Goal: Information Seeking & Learning: Learn about a topic

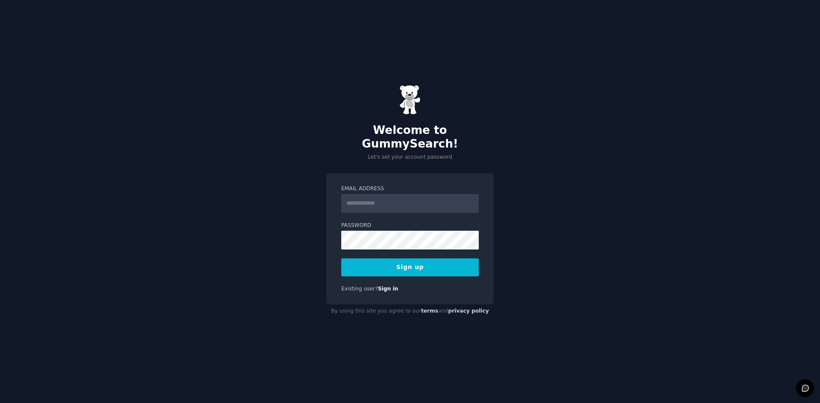
click at [422, 198] on input "Email Address" at bounding box center [409, 203] width 137 height 19
type input "**********"
click at [341, 259] on button "Sign up" at bounding box center [409, 268] width 137 height 18
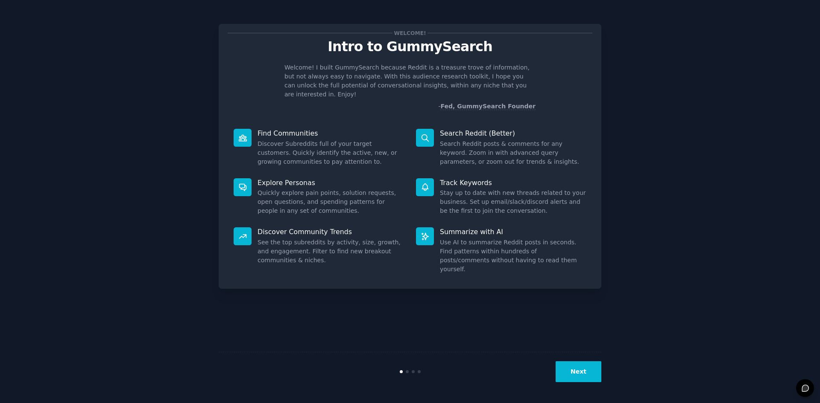
click at [568, 369] on button "Next" at bounding box center [578, 372] width 46 height 21
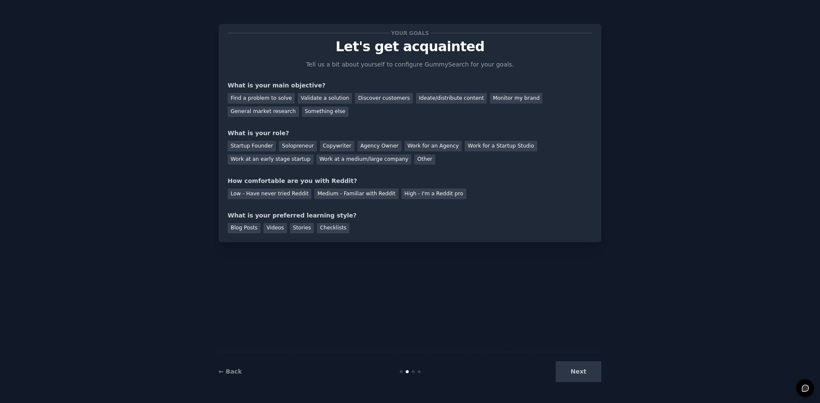
click at [569, 369] on div "Next" at bounding box center [537, 372] width 128 height 21
click at [275, 99] on div "Find a problem to solve" at bounding box center [261, 98] width 67 height 11
click at [283, 143] on div "Solopreneur" at bounding box center [298, 146] width 38 height 11
click at [289, 193] on div "Low - Have never tried Reddit" at bounding box center [270, 194] width 84 height 11
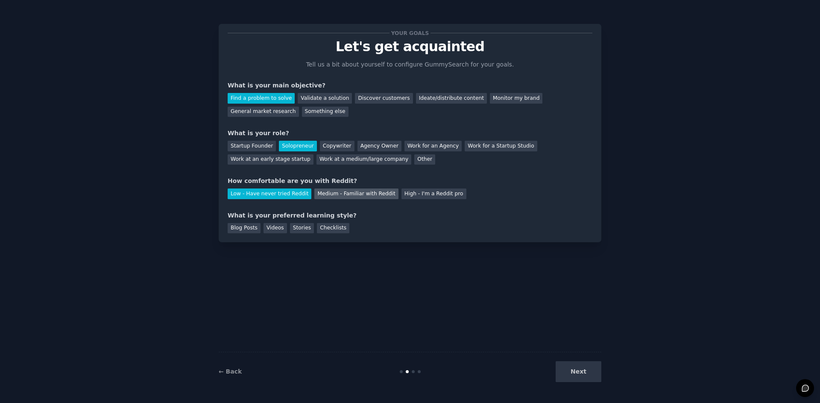
click at [338, 195] on div "Medium - Familiar with Reddit" at bounding box center [356, 194] width 84 height 11
click at [304, 228] on div "Stories" at bounding box center [302, 228] width 24 height 11
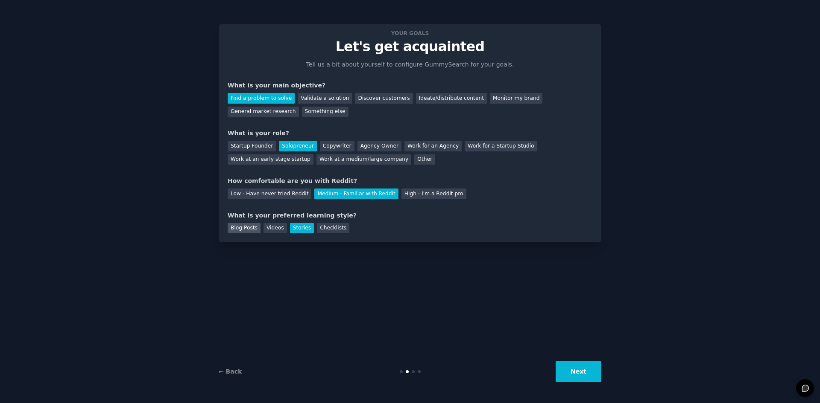
click at [248, 226] on div "Blog Posts" at bounding box center [244, 228] width 33 height 11
click at [566, 366] on button "Next" at bounding box center [578, 372] width 46 height 21
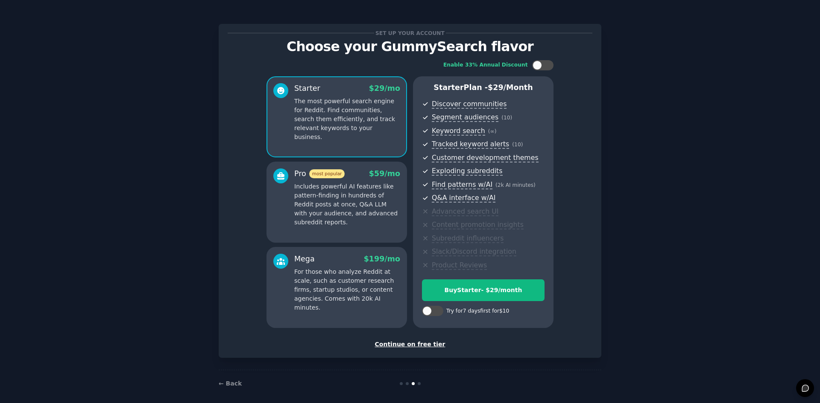
click at [422, 347] on div "Continue on free tier" at bounding box center [410, 344] width 365 height 9
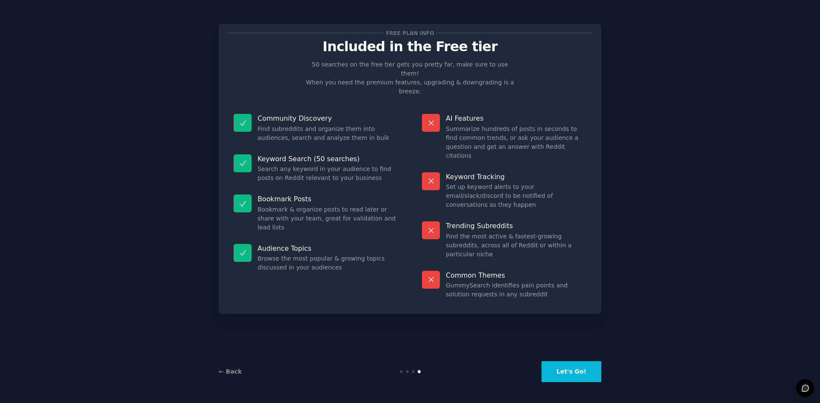
click at [568, 374] on button "Let's Go!" at bounding box center [571, 372] width 60 height 21
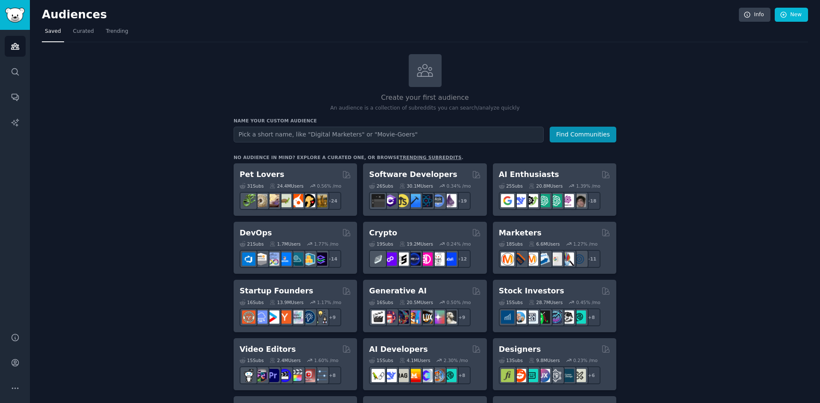
click at [366, 136] on input "text" at bounding box center [389, 135] width 310 height 16
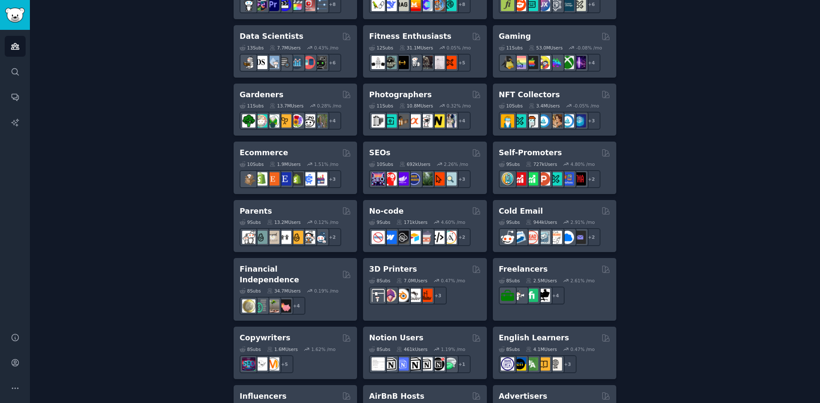
scroll to position [384, 0]
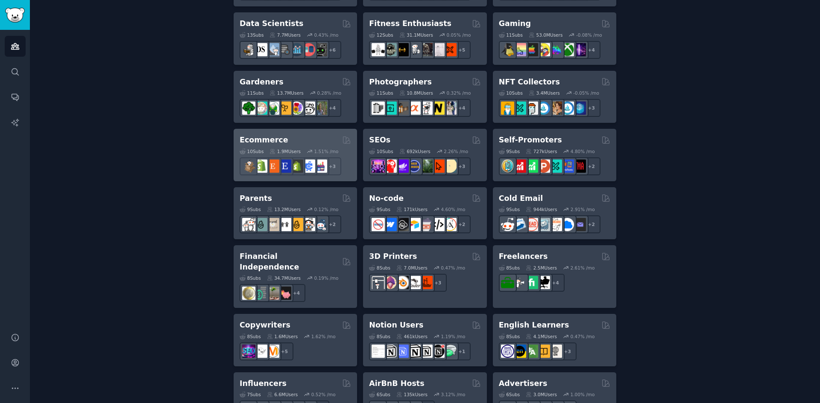
click at [270, 137] on h2 "Ecommerce" at bounding box center [264, 140] width 49 height 11
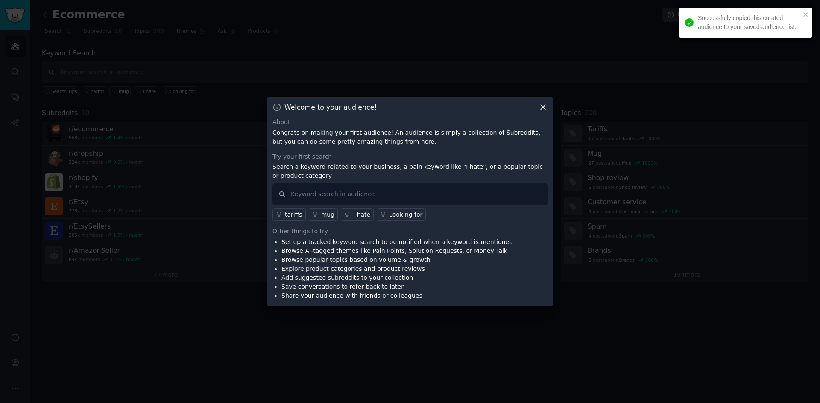
click at [544, 105] on icon at bounding box center [542, 107] width 9 height 9
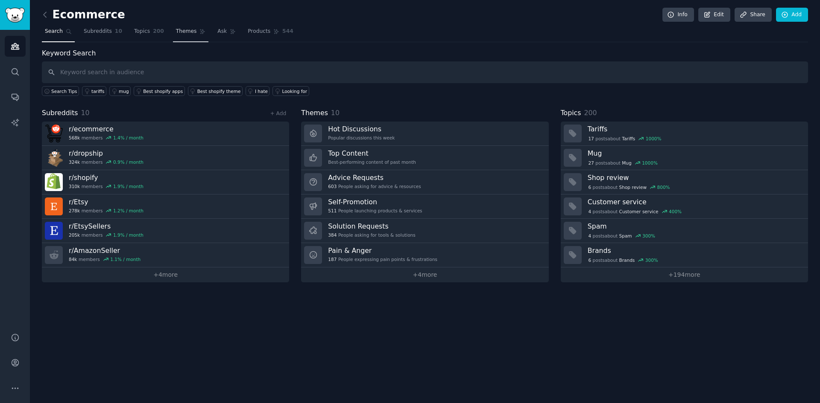
click at [176, 32] on span "Themes" at bounding box center [186, 32] width 21 height 8
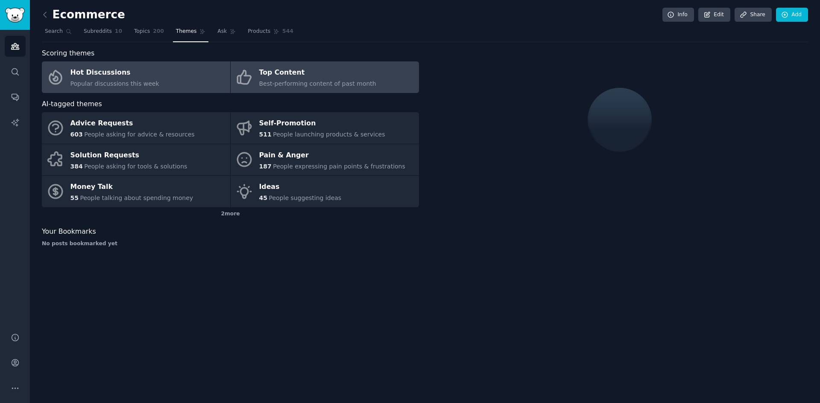
click at [273, 72] on div "Top Content" at bounding box center [317, 73] width 117 height 14
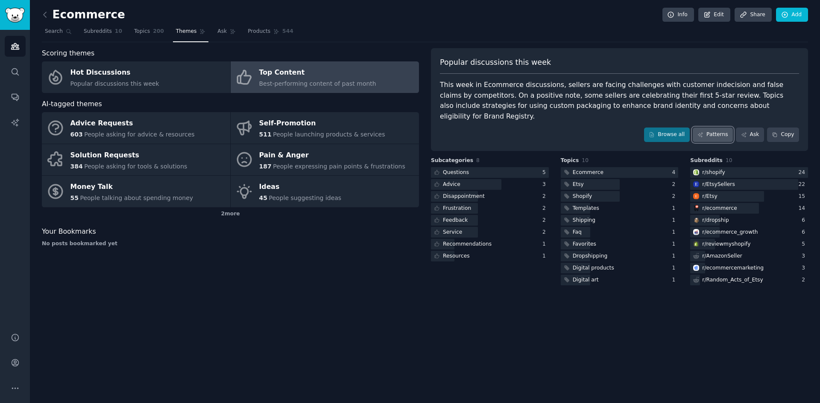
click at [717, 128] on link "Patterns" at bounding box center [713, 135] width 40 height 15
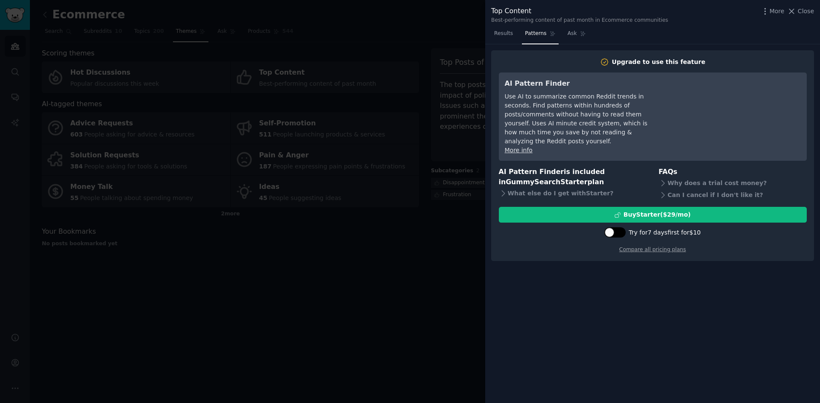
click at [620, 228] on div at bounding box center [614, 233] width 21 height 10
click at [623, 228] on div at bounding box center [619, 232] width 9 height 9
click at [621, 231] on div at bounding box center [619, 233] width 4 height 4
click at [623, 228] on div at bounding box center [619, 232] width 9 height 9
checkbox input "false"
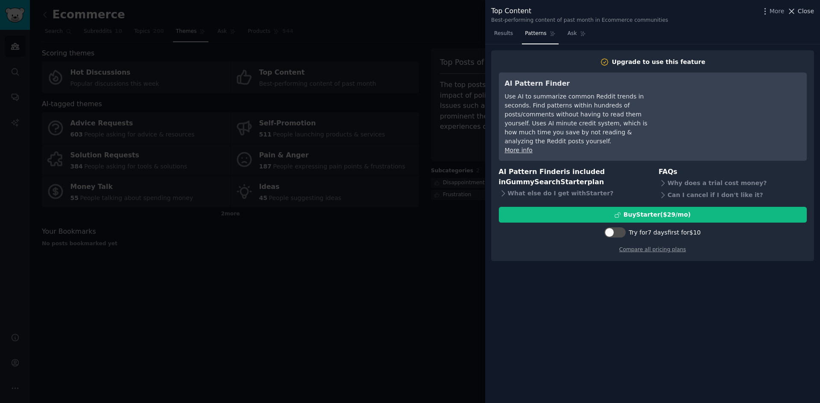
click at [810, 10] on span "Close" at bounding box center [806, 11] width 16 height 9
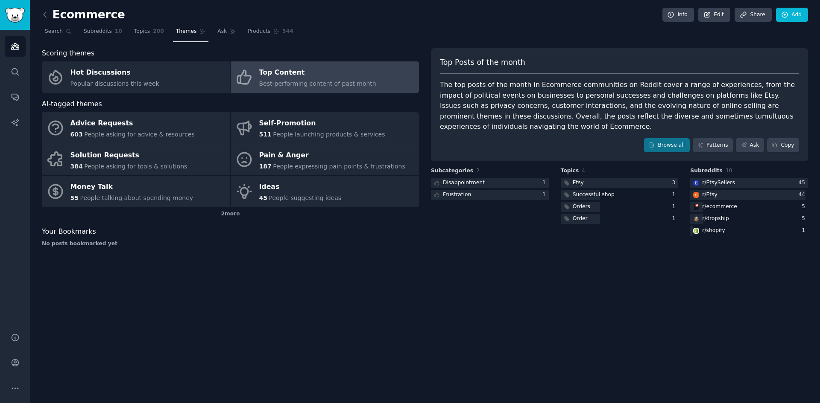
click at [355, 85] on span "Best-performing content of past month" at bounding box center [317, 83] width 117 height 7
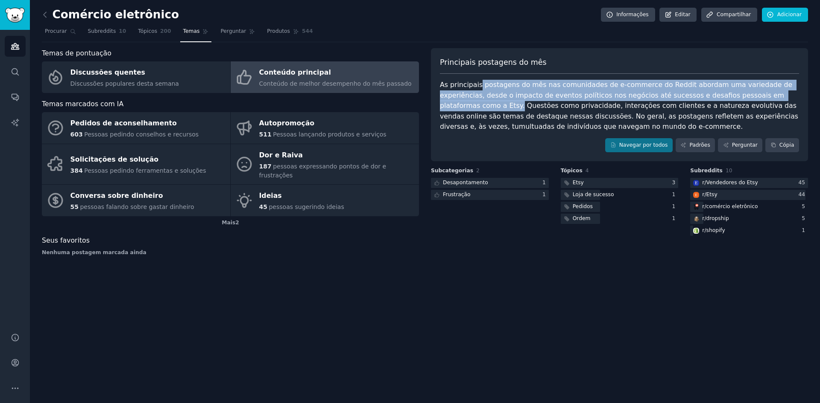
drag, startPoint x: 477, startPoint y: 88, endPoint x: 775, endPoint y: 94, distance: 297.6
click at [775, 94] on font "As principais postagens do mês nas comunidades de e-commerce do Reddit abordam …" at bounding box center [620, 106] width 360 height 50
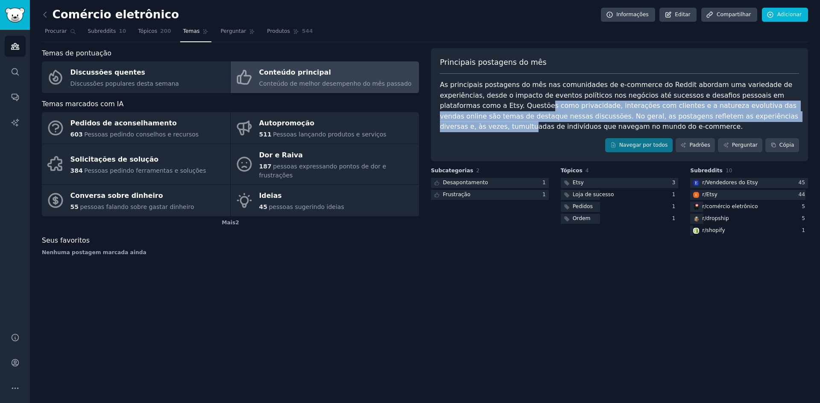
drag, startPoint x: 464, startPoint y: 105, endPoint x: 721, endPoint y: 114, distance: 257.6
click at [721, 114] on font "As principais postagens do mês nas comunidades de e-commerce do Reddit abordam …" at bounding box center [620, 106] width 360 height 50
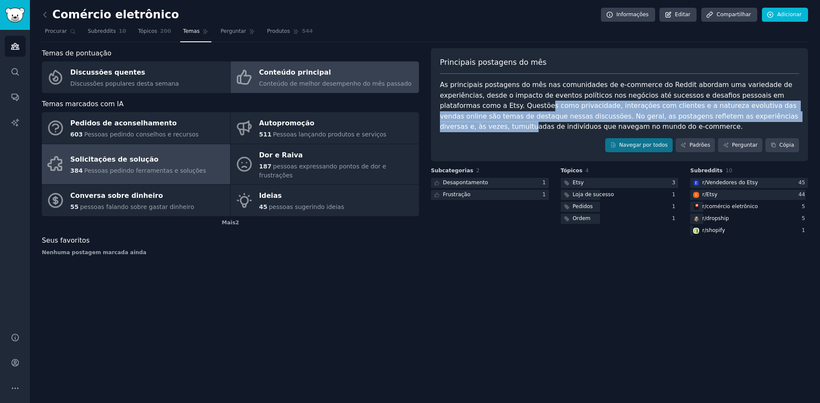
click at [172, 159] on div "Solicitações de solução" at bounding box center [138, 160] width 136 height 14
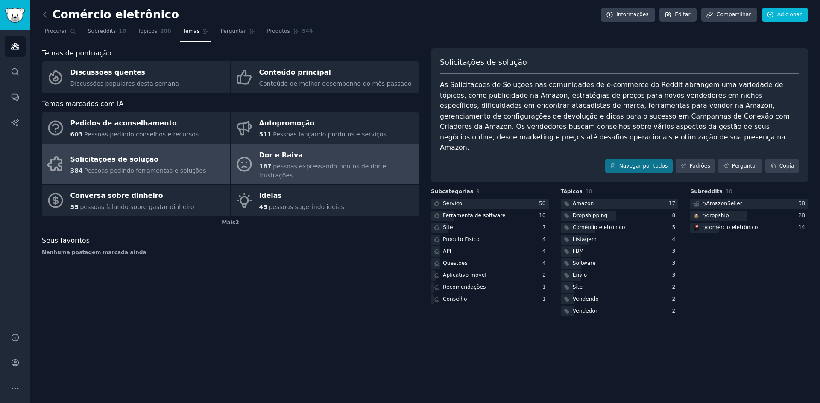
click at [323, 156] on div "Dor e Raiva" at bounding box center [336, 156] width 155 height 14
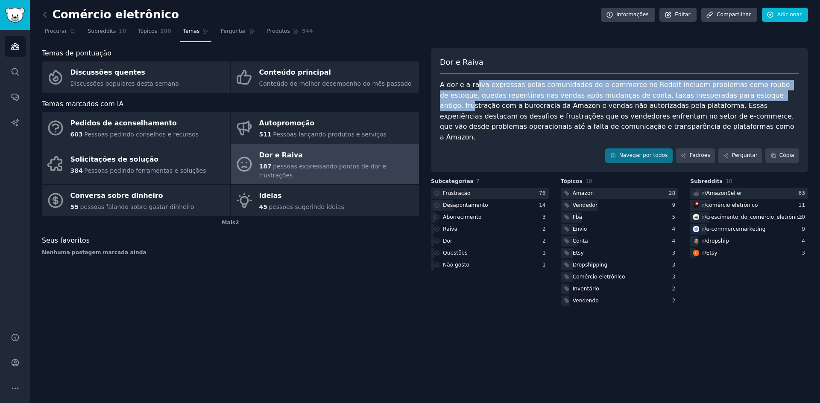
drag, startPoint x: 475, startPoint y: 83, endPoint x: 733, endPoint y: 97, distance: 258.7
click at [733, 97] on font "A dor e a raiva expressas pelas comunidades de e-commerce no Reddit incluem pro…" at bounding box center [618, 111] width 356 height 61
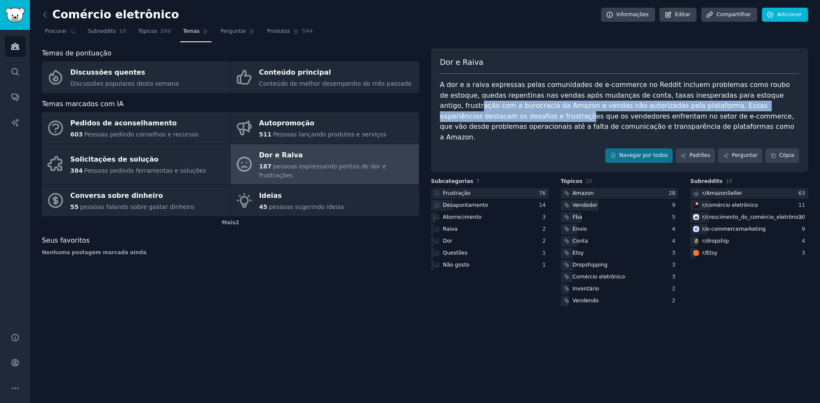
drag, startPoint x: 741, startPoint y: 96, endPoint x: 787, endPoint y: 111, distance: 48.5
click at [787, 111] on div "A dor e a raiva expressas pelas comunidades de e-commerce no Reddit incluem pro…" at bounding box center [619, 111] width 359 height 63
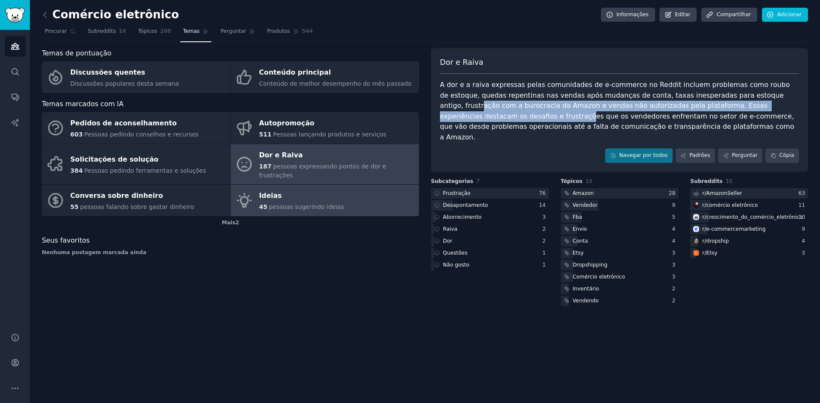
click at [304, 203] on div "45 pessoas sugerindo ideias" at bounding box center [301, 207] width 85 height 9
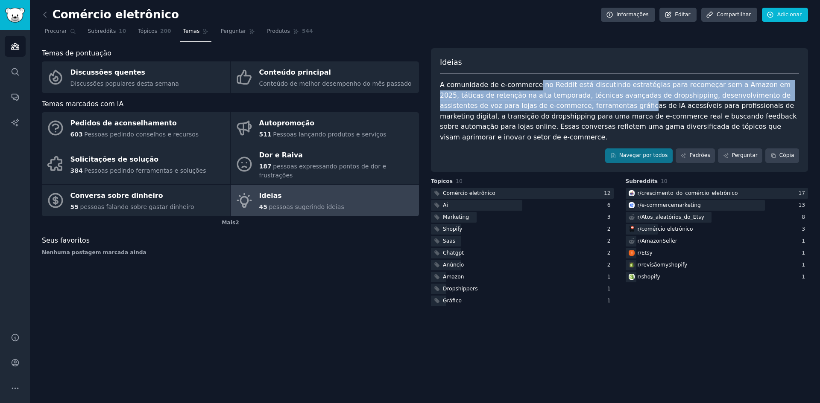
drag, startPoint x: 534, startPoint y: 89, endPoint x: 528, endPoint y: 108, distance: 20.4
click at [528, 108] on font "A comunidade de e-commerce no Reddit está discutindo estratégias para recomeçar…" at bounding box center [619, 111] width 359 height 61
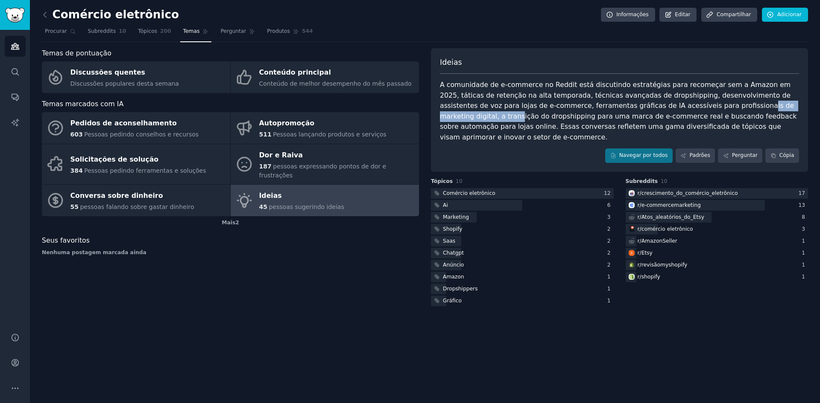
drag, startPoint x: 631, startPoint y: 106, endPoint x: 721, endPoint y: 109, distance: 89.7
click at [721, 109] on font "A comunidade de e-commerce no Reddit está discutindo estratégias para recomeçar…" at bounding box center [619, 111] width 359 height 61
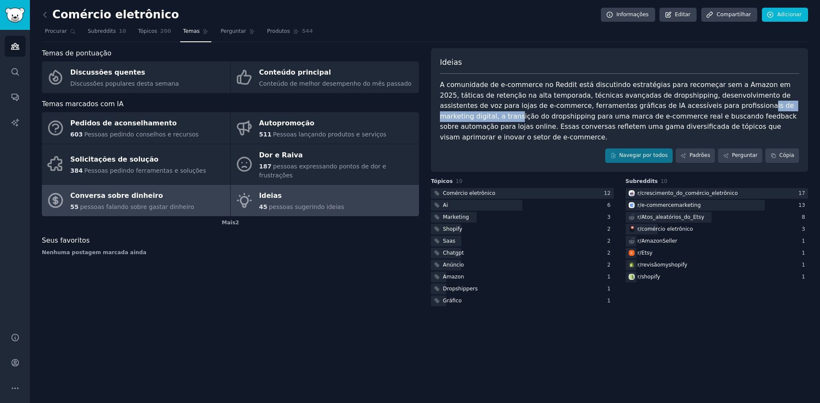
click at [136, 192] on font "Conversa sobre dinheiro" at bounding box center [116, 196] width 93 height 11
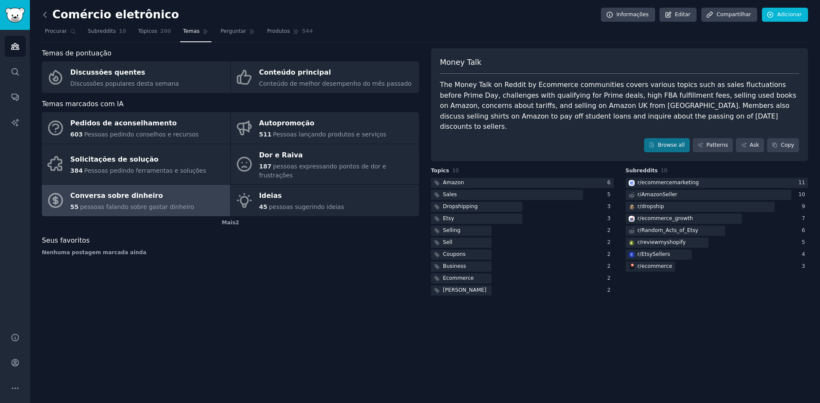
click at [44, 15] on icon at bounding box center [45, 14] width 3 height 5
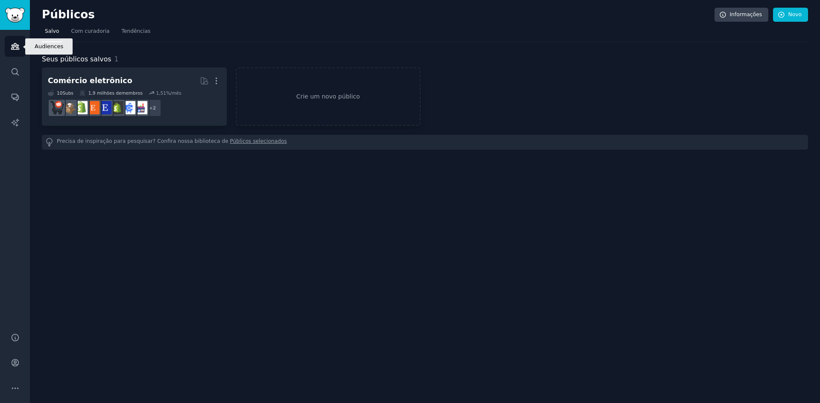
click at [21, 45] on link "Públicos" at bounding box center [15, 46] width 21 height 21
click at [26, 21] on link "Barra lateral" at bounding box center [15, 15] width 30 height 30
click at [20, 17] on img "Barra lateral" at bounding box center [15, 15] width 20 height 15
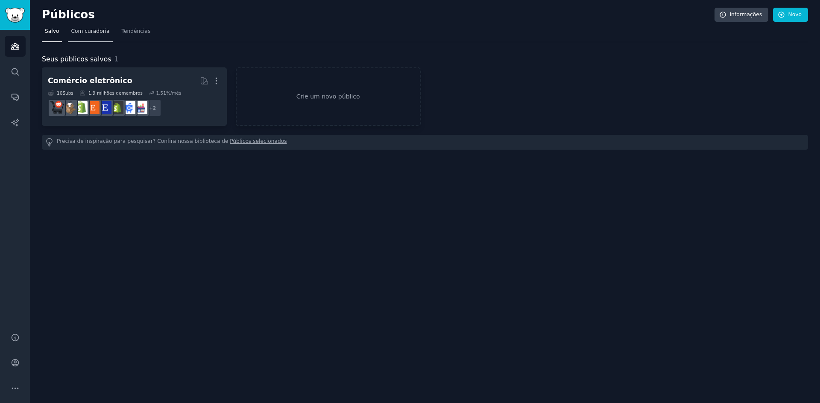
click at [86, 32] on font "Com curadoria" at bounding box center [90, 31] width 38 height 6
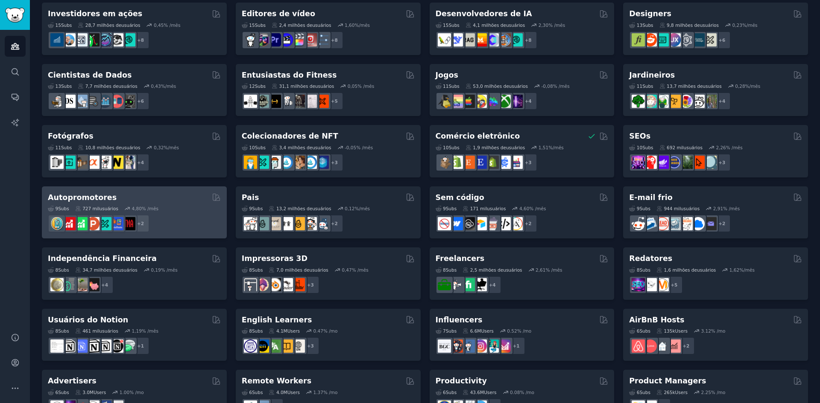
scroll to position [280, 0]
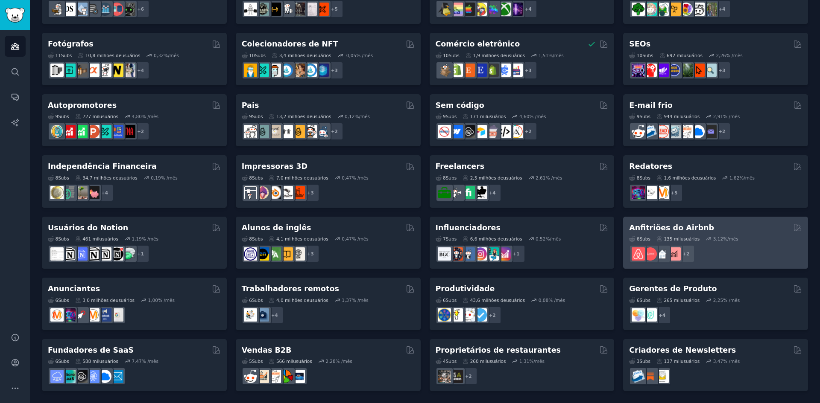
click at [649, 227] on font "Anfitriões do Airbnb" at bounding box center [671, 228] width 85 height 9
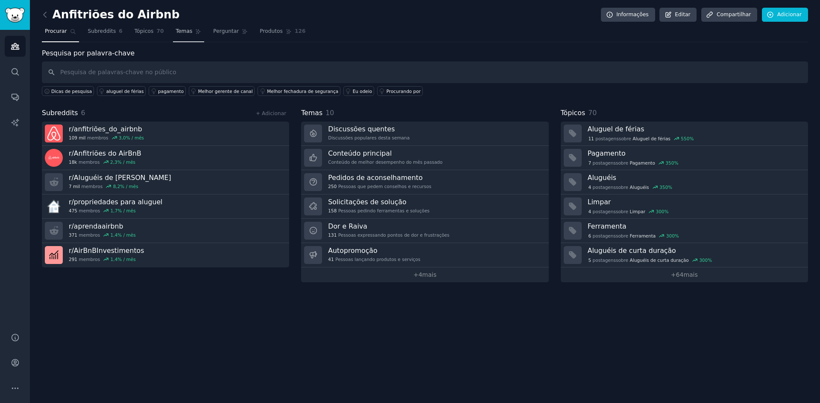
click at [176, 35] on span "Temas" at bounding box center [184, 32] width 17 height 8
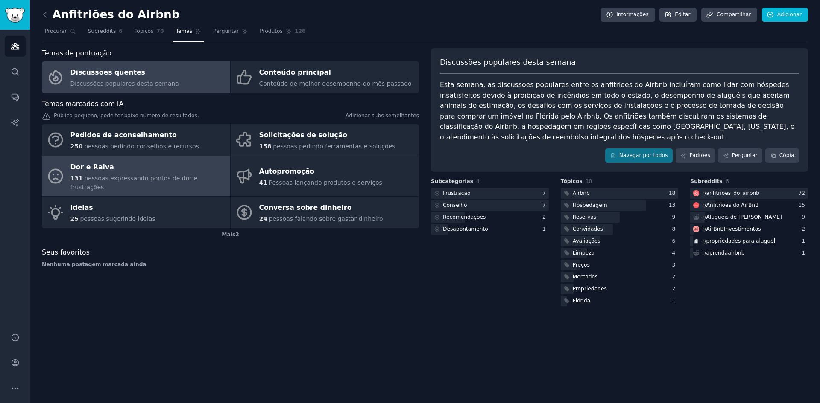
click at [178, 167] on div "Dor e Raiva" at bounding box center [147, 168] width 155 height 14
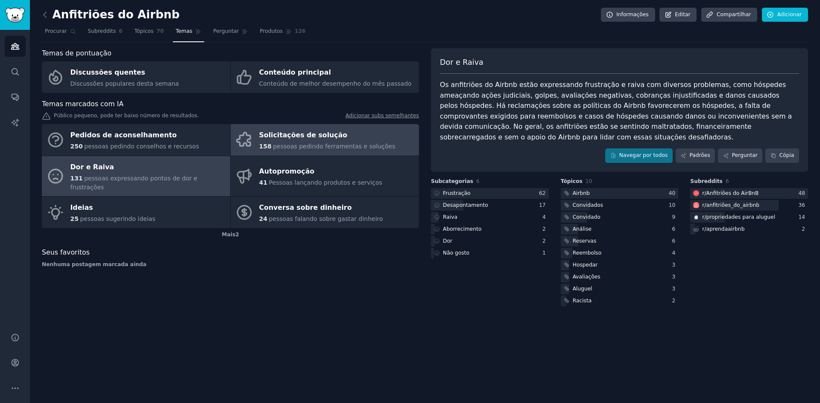
click at [275, 147] on font "pessoas pedindo ferramentas e soluções" at bounding box center [334, 146] width 122 height 7
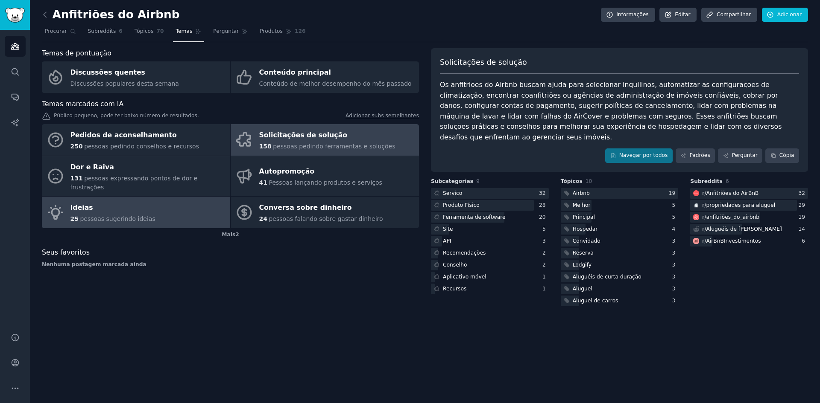
click at [126, 202] on div "Ideias" at bounding box center [112, 209] width 85 height 14
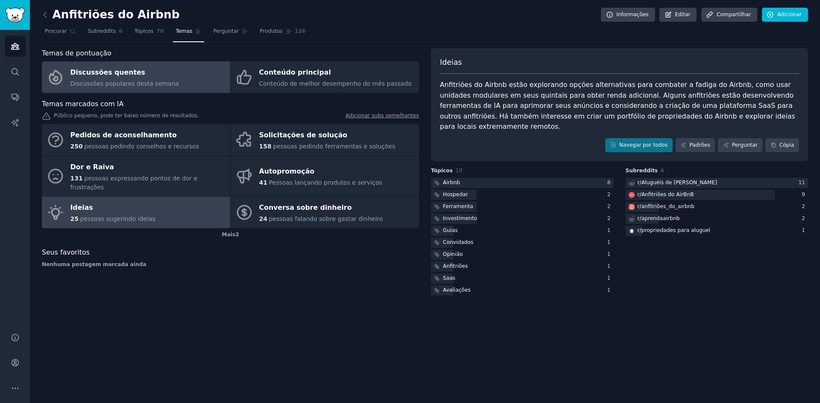
click at [175, 87] on link "Discussões quentes Discussões populares desta semana" at bounding box center [136, 77] width 188 height 32
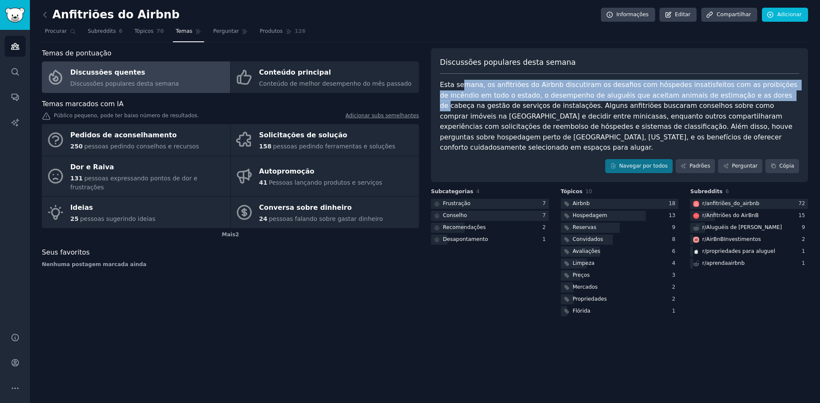
drag, startPoint x: 459, startPoint y: 86, endPoint x: 724, endPoint y: 99, distance: 264.6
click at [724, 99] on font "Esta semana, os anfitriões do Airbnb discutiram os desafios com hóspedes insati…" at bounding box center [619, 116] width 359 height 71
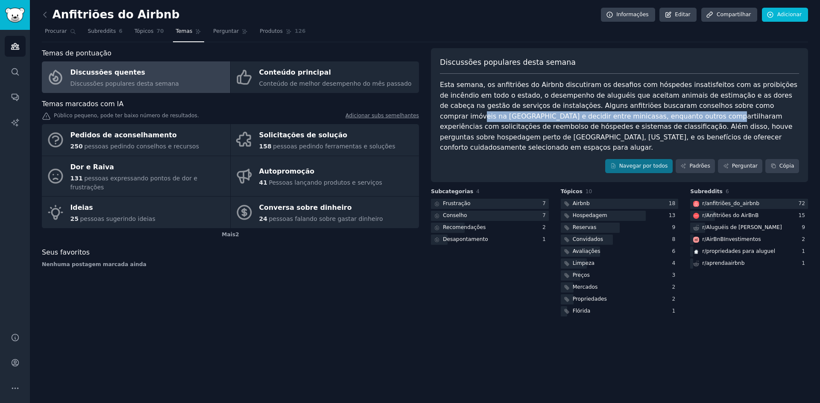
drag, startPoint x: 569, startPoint y: 112, endPoint x: 702, endPoint y: 110, distance: 133.2
click at [702, 110] on font "Esta semana, os anfitriões do Airbnb discutiram os desafios com hóspedes insati…" at bounding box center [619, 116] width 359 height 71
click at [44, 12] on icon at bounding box center [45, 14] width 9 height 9
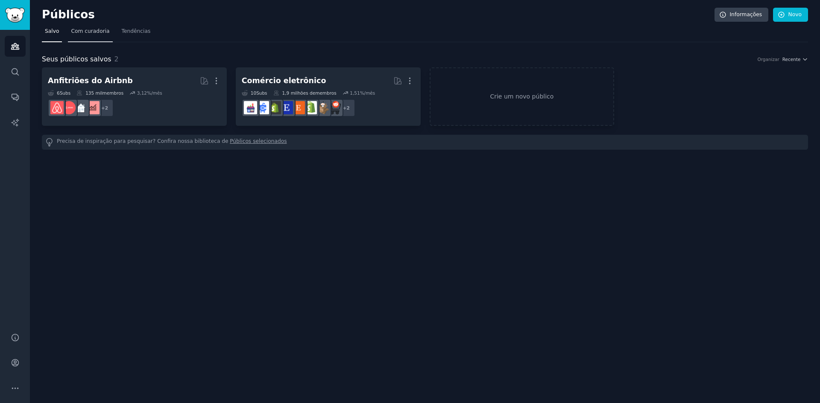
click at [80, 30] on font "Com curadoria" at bounding box center [90, 31] width 38 height 6
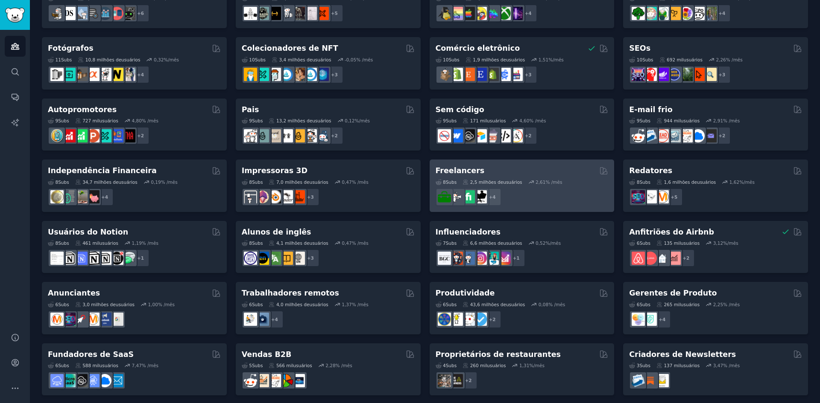
scroll to position [280, 0]
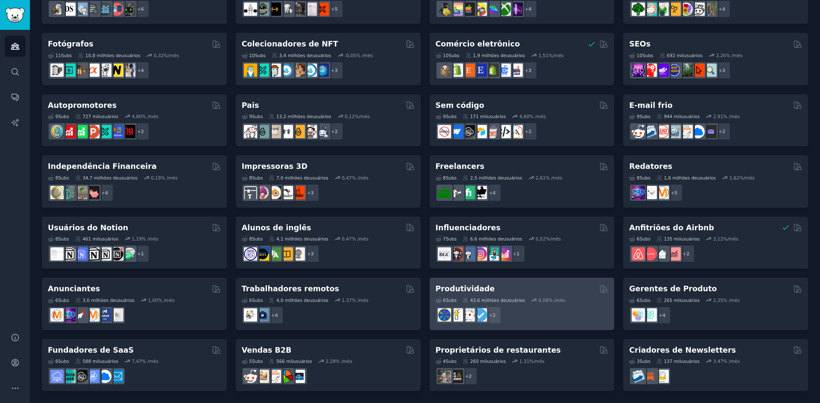
click at [462, 289] on font "Produtividade" at bounding box center [464, 289] width 59 height 9
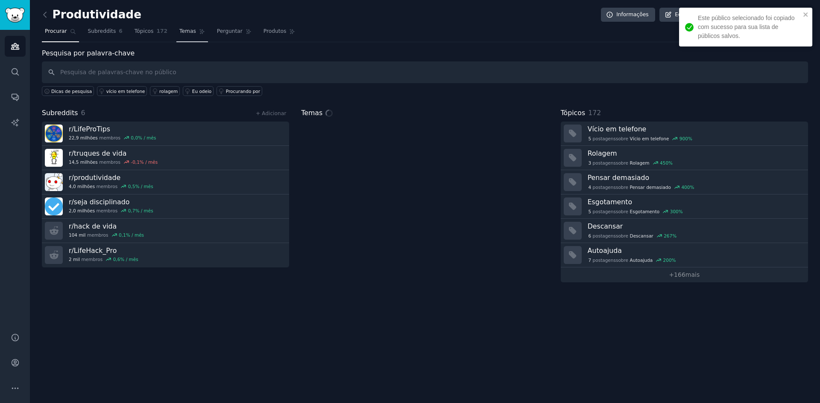
click at [179, 32] on font "Temas" at bounding box center [187, 31] width 17 height 6
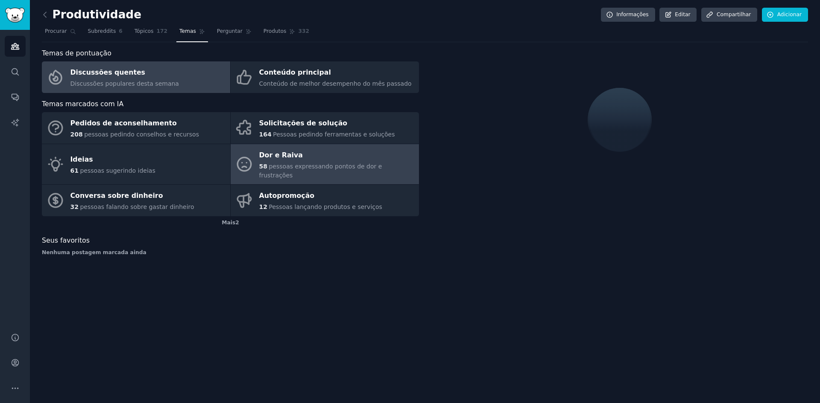
click at [254, 162] on link "Dor e Raiva 58 pessoas expressando pontos de dor e frustrações" at bounding box center [325, 164] width 188 height 41
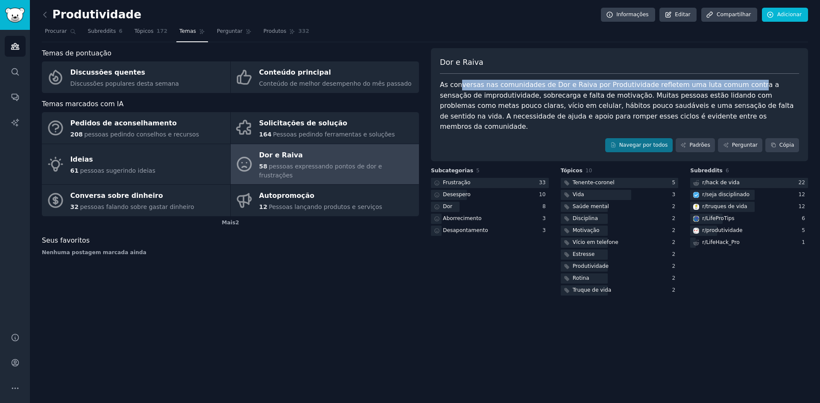
drag, startPoint x: 460, startPoint y: 85, endPoint x: 727, endPoint y: 89, distance: 266.4
click at [727, 89] on font "As conversas nas comunidades de Dor e Raiva por Produtividade refletem uma luta…" at bounding box center [618, 106] width 356 height 50
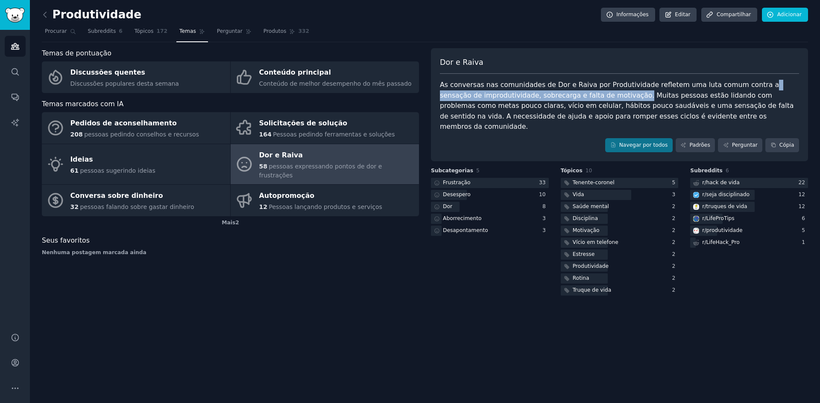
drag, startPoint x: 737, startPoint y: 86, endPoint x: 588, endPoint y: 94, distance: 148.8
click at [588, 94] on font "As conversas nas comunidades de Dor e Raiva por Produtividade refletem uma luta…" at bounding box center [618, 106] width 356 height 50
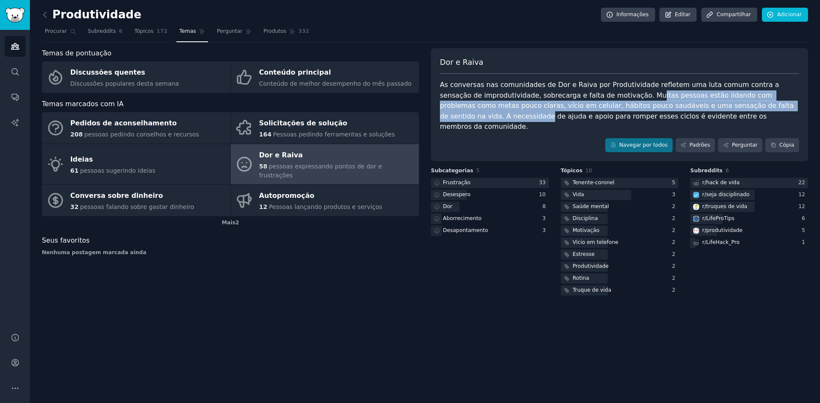
drag, startPoint x: 598, startPoint y: 95, endPoint x: 756, endPoint y: 111, distance: 158.8
click at [756, 111] on div "As conversas nas comunidades de Dor e Raiva por Produtividade refletem uma luta…" at bounding box center [619, 106] width 359 height 53
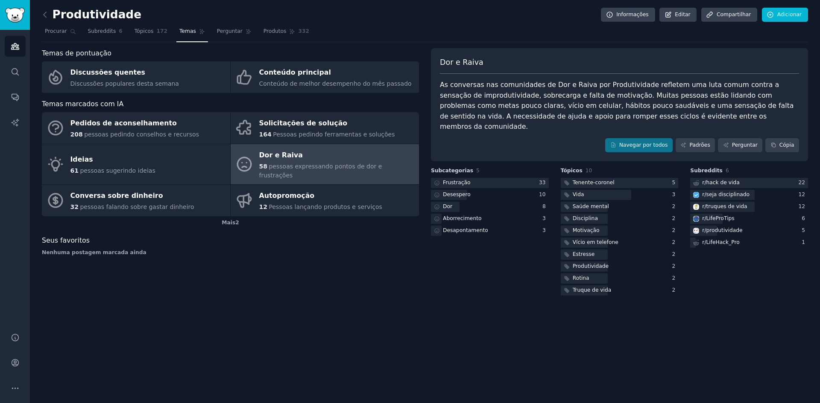
click at [751, 113] on div "As conversas nas comunidades de Dor e Raiva por Produtividade refletem uma luta…" at bounding box center [619, 106] width 359 height 53
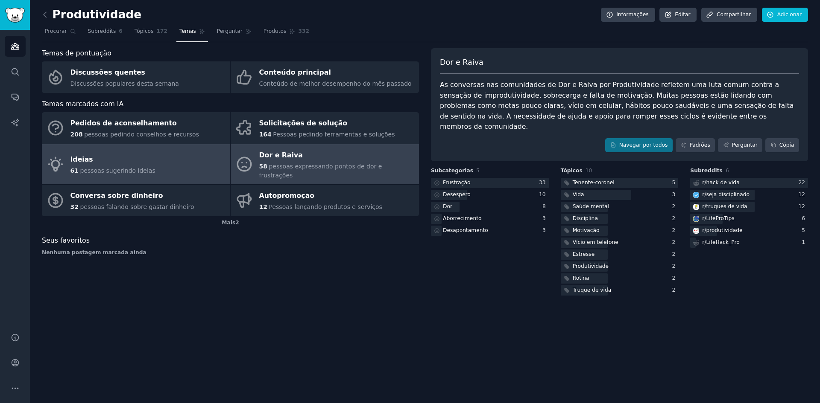
click at [131, 160] on div "Ideias" at bounding box center [112, 160] width 85 height 14
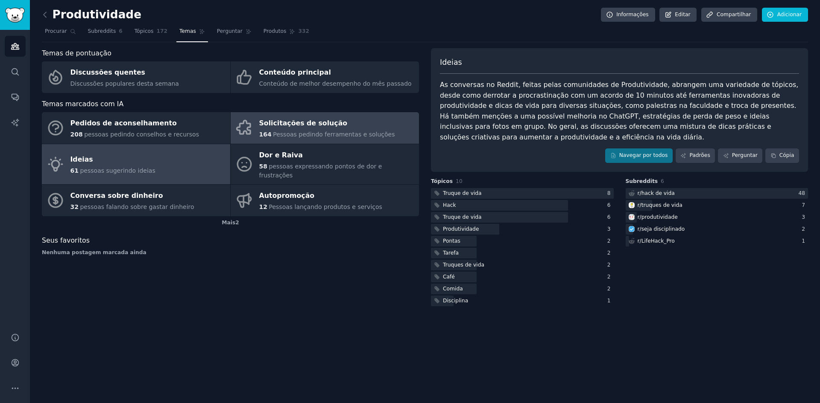
click at [254, 131] on link "Solicitações de solução 164 Pessoas pedindo ferramentas e soluções" at bounding box center [325, 128] width 188 height 32
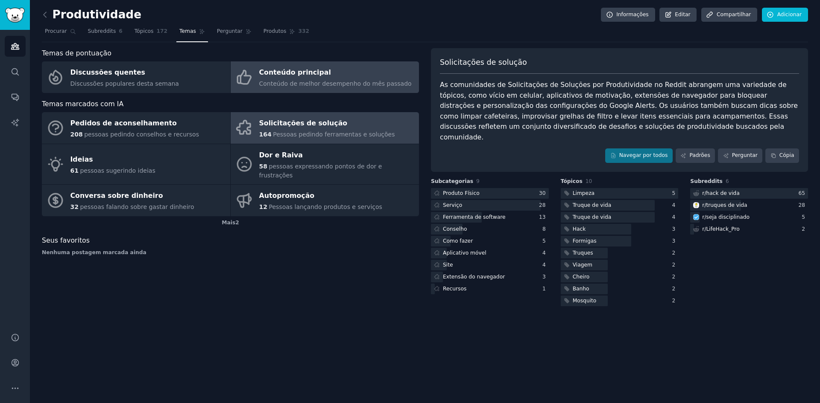
click at [271, 72] on font "Conteúdo principal" at bounding box center [295, 72] width 72 height 8
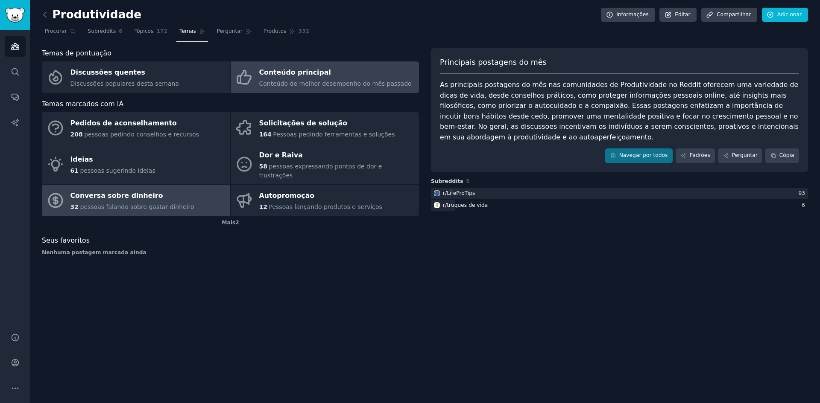
click at [222, 202] on link "Conversa sobre dinheiro 32 pessoas falando sobre gastar dinheiro" at bounding box center [136, 201] width 188 height 32
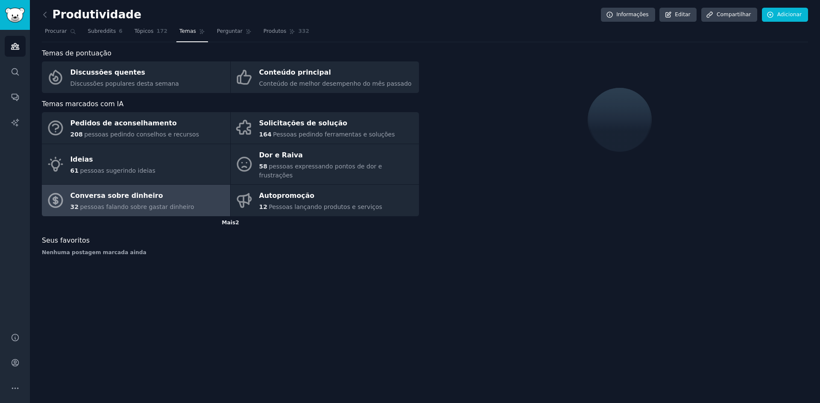
click at [226, 220] on font "Mais" at bounding box center [229, 223] width 14 height 6
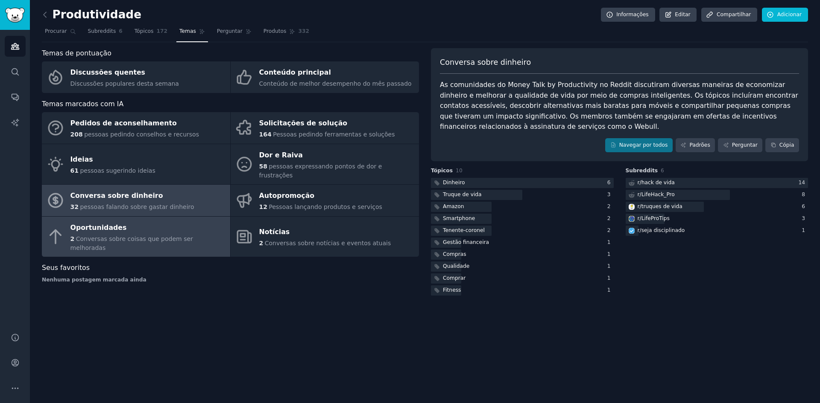
click at [215, 229] on link "Oportunidades 2 Conversas sobre coisas que podem ser melhoradas" at bounding box center [136, 237] width 188 height 41
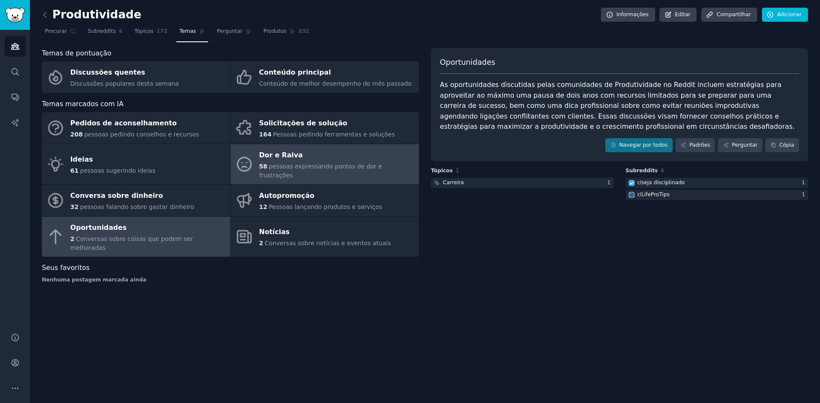
click at [377, 159] on div "Dor e Raiva" at bounding box center [336, 156] width 155 height 14
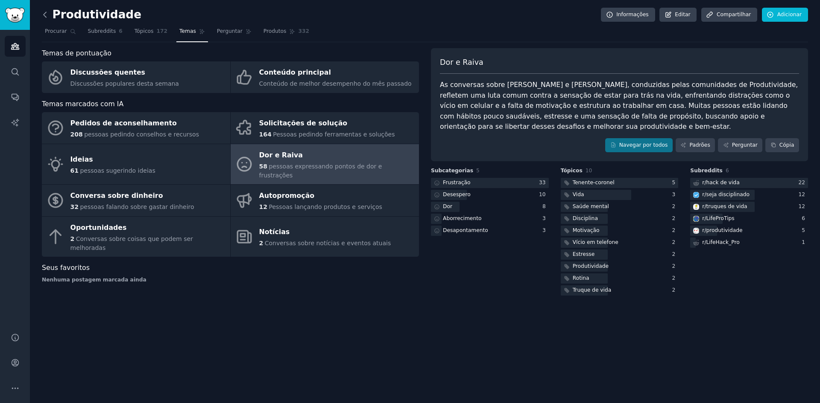
click at [47, 15] on icon at bounding box center [45, 14] width 9 height 9
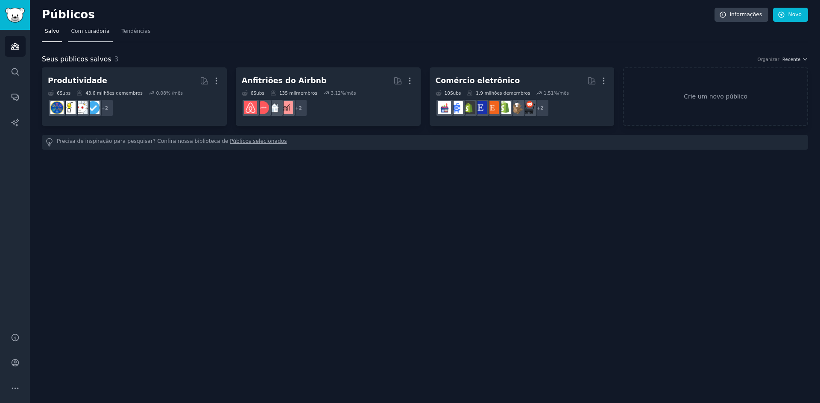
click at [87, 37] on link "Com curadoria" at bounding box center [90, 34] width 44 height 18
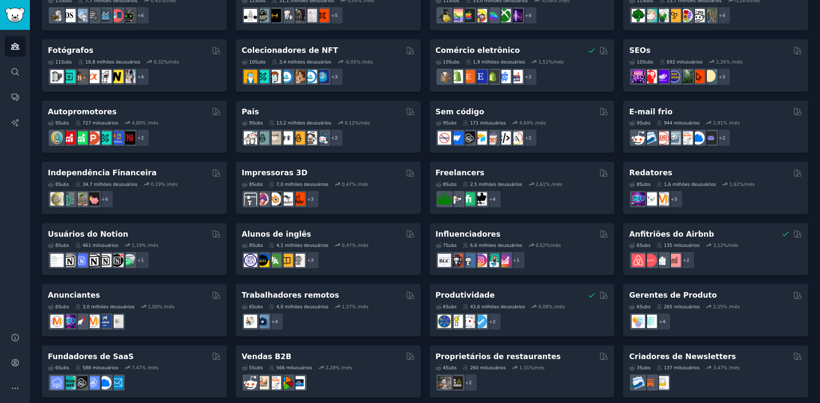
scroll to position [280, 0]
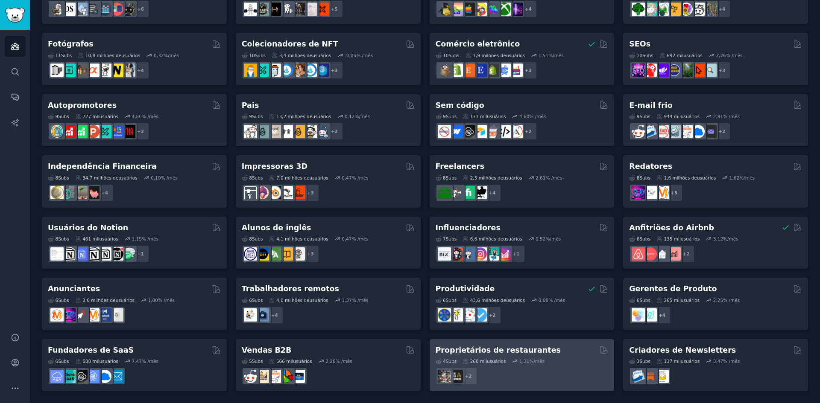
click at [504, 353] on font "Proprietários de restaurantes" at bounding box center [497, 350] width 125 height 9
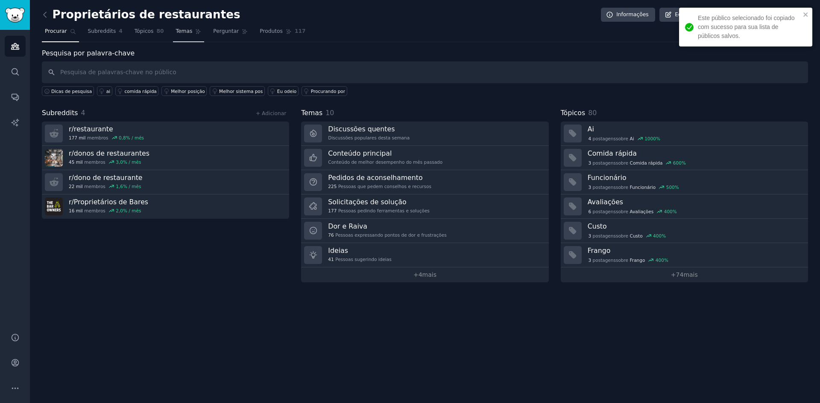
click at [180, 35] on span "Temas" at bounding box center [184, 32] width 17 height 8
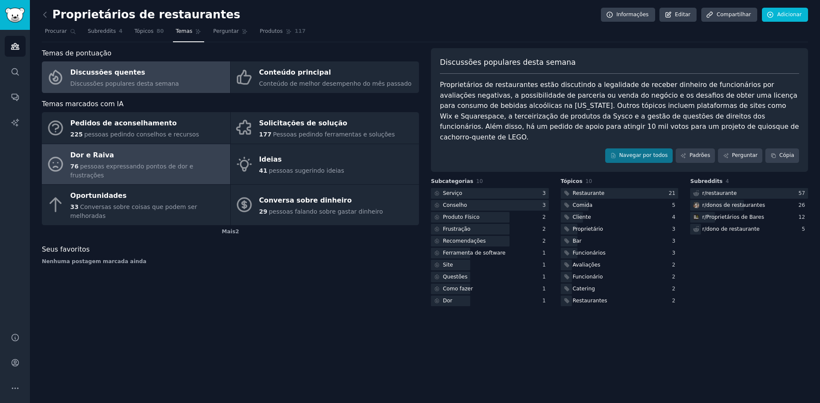
click at [196, 152] on div "Dor e Raiva" at bounding box center [147, 156] width 155 height 14
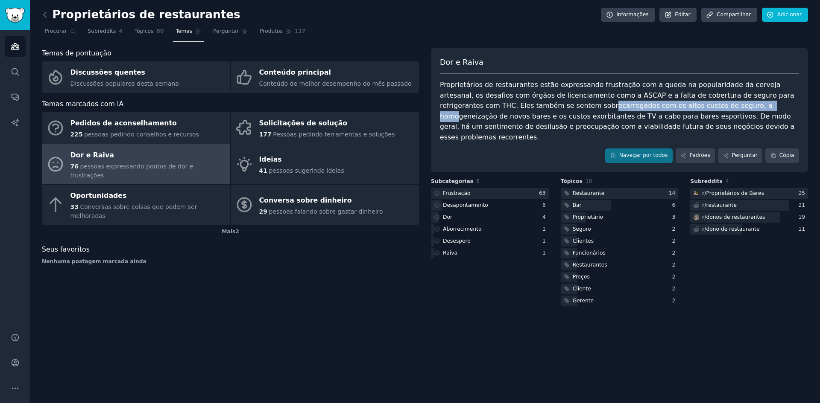
drag, startPoint x: 513, startPoint y: 111, endPoint x: 666, endPoint y: 105, distance: 153.8
click at [666, 105] on div "Proprietários de restaurantes estão expressando frustração com a queda na popul…" at bounding box center [619, 111] width 359 height 63
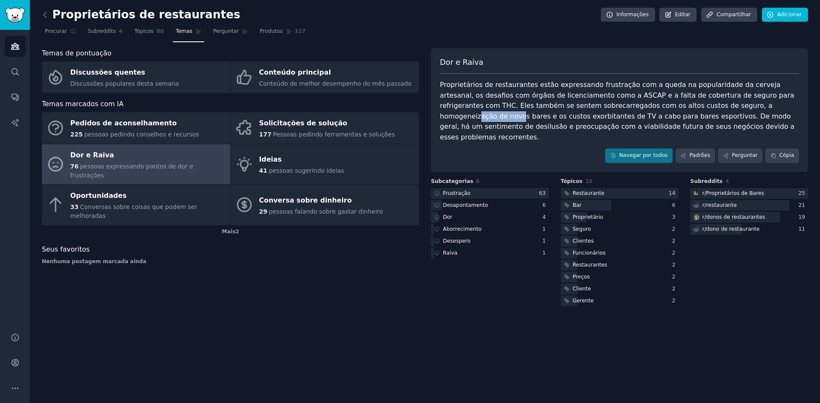
drag, startPoint x: 684, startPoint y: 109, endPoint x: 723, endPoint y: 111, distance: 38.9
click at [723, 111] on div "Proprietários de restaurantes estão expressando frustração com a queda na popul…" at bounding box center [619, 111] width 359 height 63
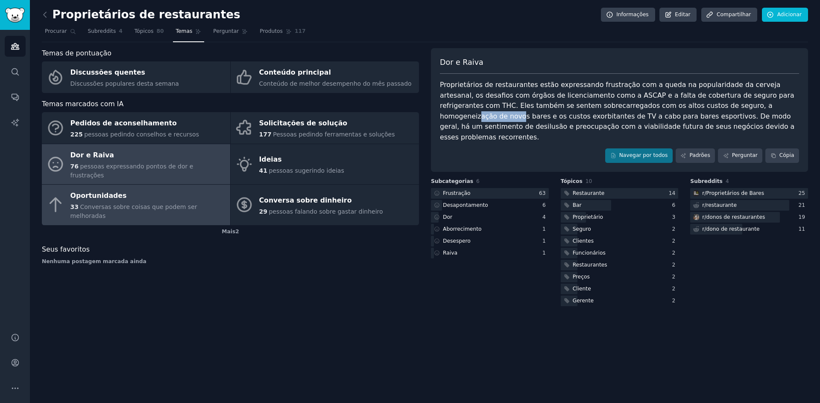
click at [179, 190] on div "Oportunidades" at bounding box center [147, 197] width 155 height 14
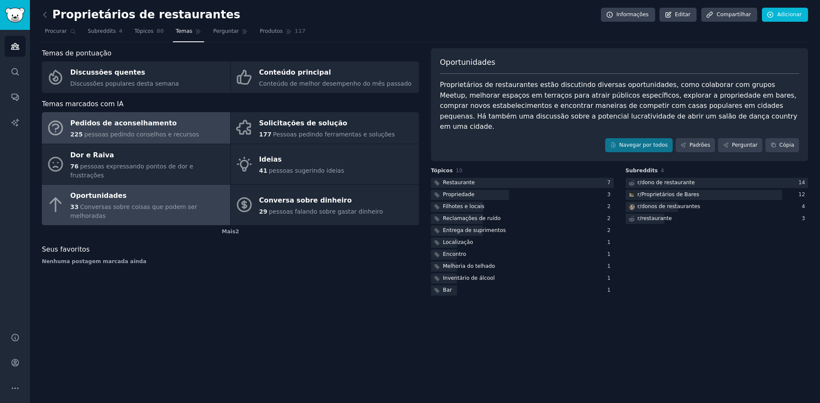
click at [149, 134] on font "pessoas pedindo conselhos e recursos" at bounding box center [141, 134] width 115 height 7
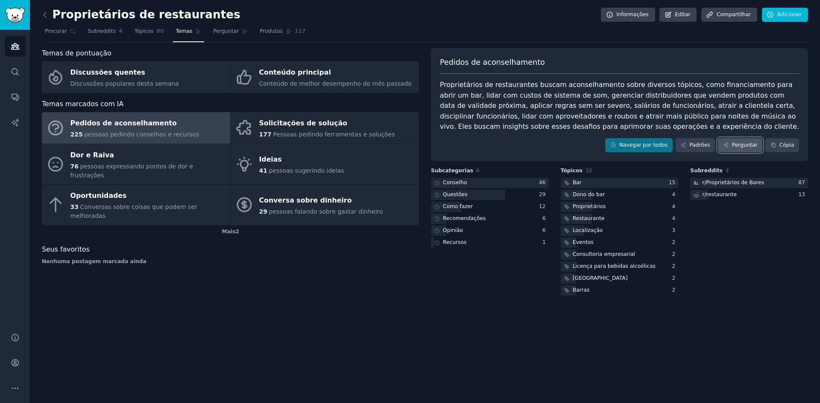
click at [742, 146] on font "Perguntar" at bounding box center [745, 145] width 26 height 6
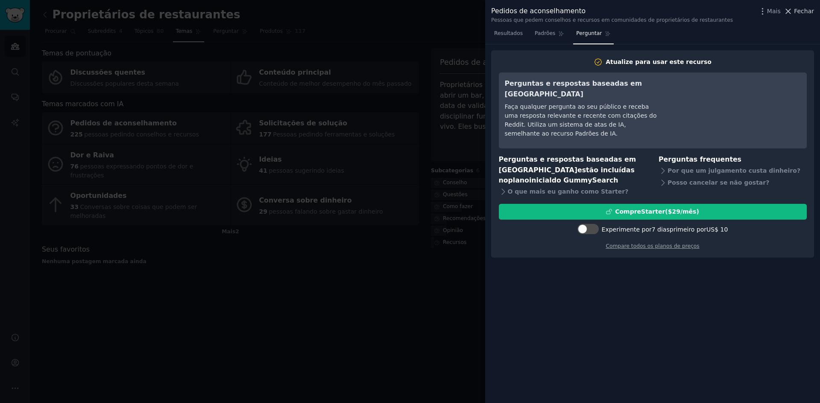
click at [803, 9] on font "Fechar" at bounding box center [804, 11] width 20 height 7
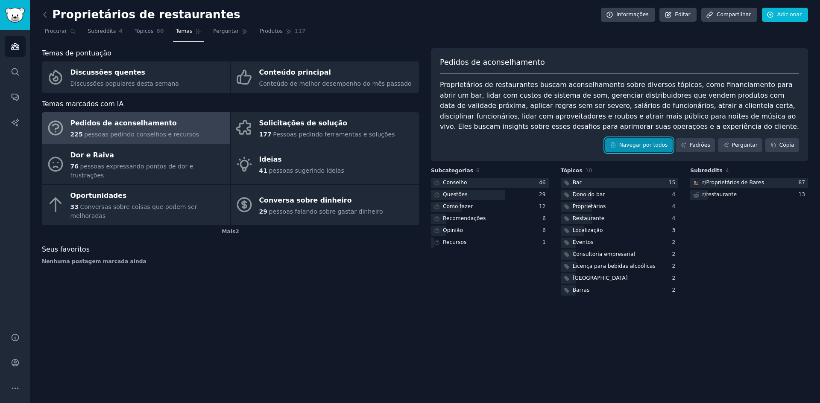
click at [649, 145] on font "Navegar por todos" at bounding box center [643, 145] width 49 height 6
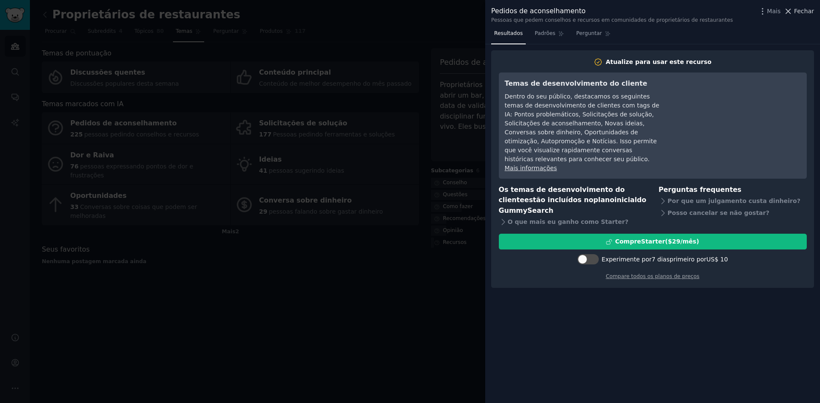
click at [804, 15] on font "Fechar" at bounding box center [804, 11] width 20 height 7
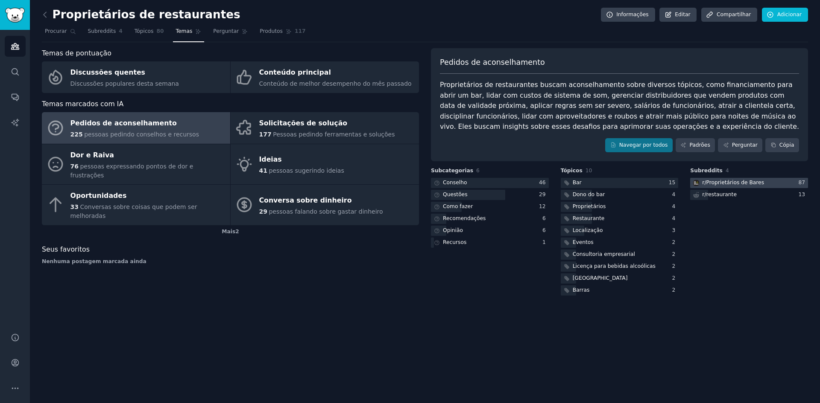
click at [702, 181] on font "r/" at bounding box center [704, 183] width 4 height 6
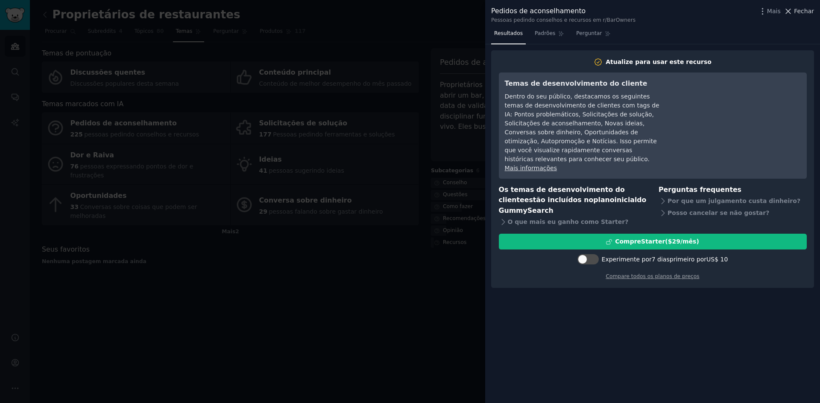
click at [802, 11] on font "Fechar" at bounding box center [804, 11] width 20 height 7
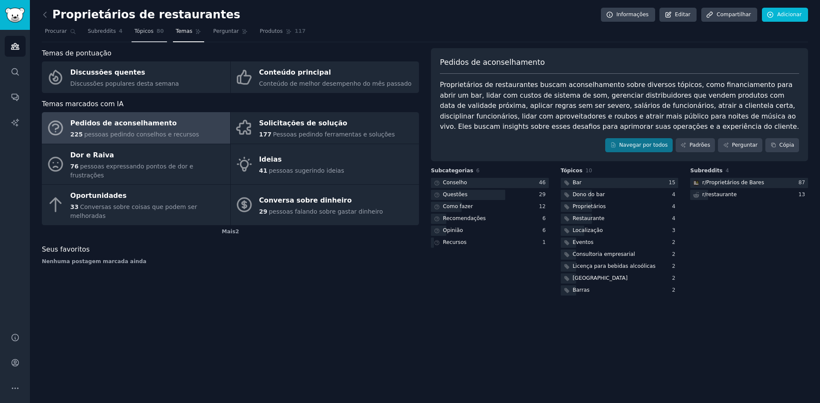
click at [138, 30] on font "Tópicos" at bounding box center [143, 31] width 19 height 6
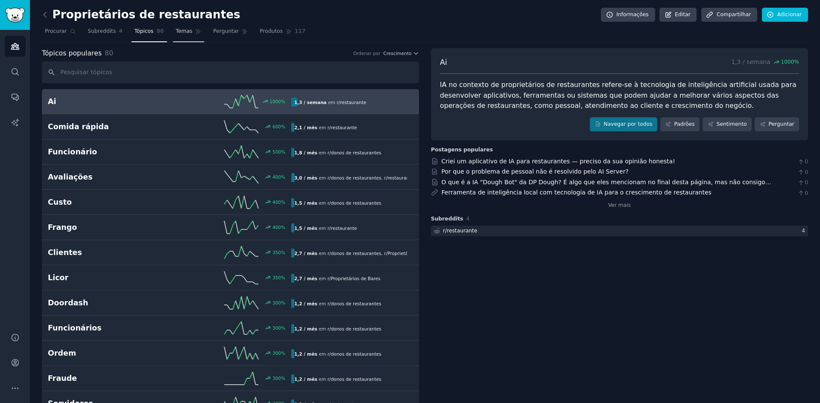
click at [186, 26] on link "Temas" at bounding box center [189, 34] width 32 height 18
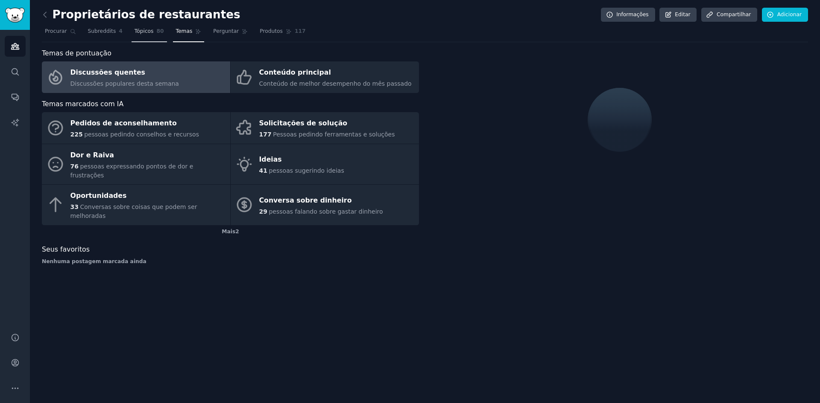
click at [146, 27] on link "Tópicos 80" at bounding box center [148, 34] width 35 height 18
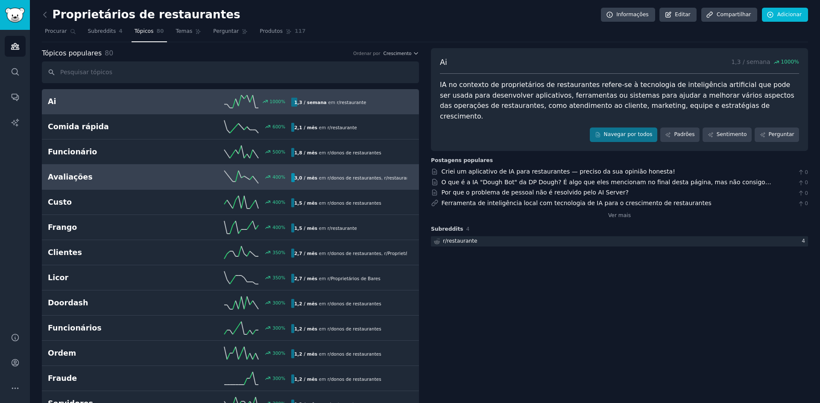
click at [159, 171] on div "Avaliações 400 % 3,0 / mês em r/ donos de restaurantes , r/ restaurante" at bounding box center [230, 177] width 365 height 13
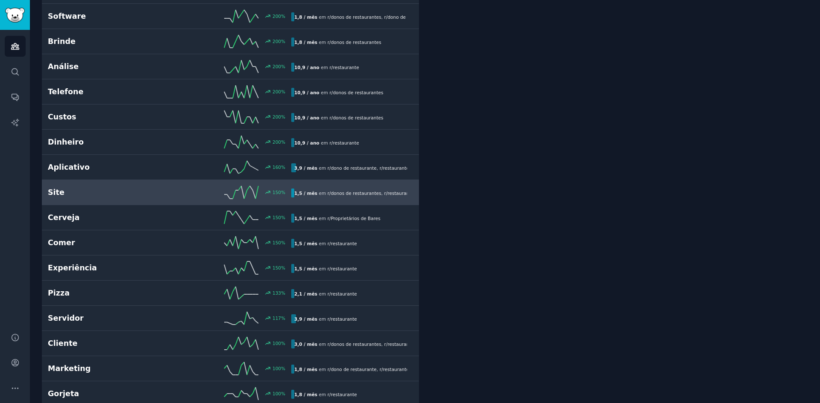
scroll to position [555, 0]
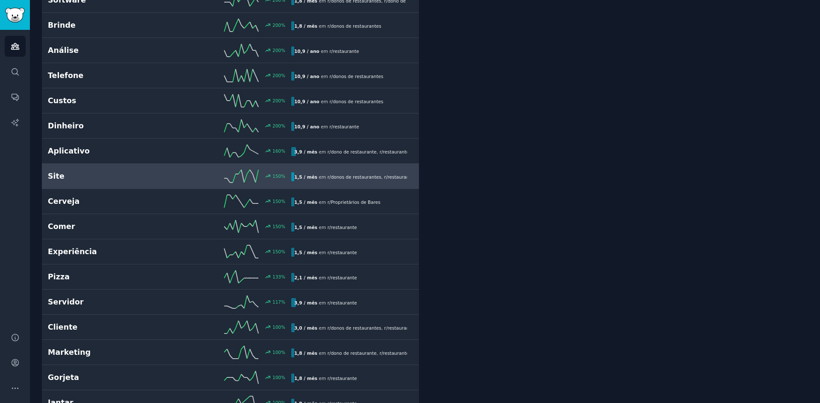
click at [117, 257] on h2 "Experiência" at bounding box center [109, 252] width 122 height 11
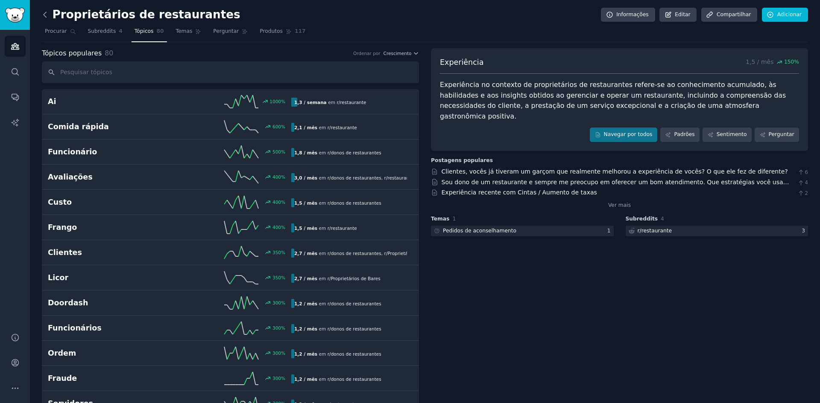
click at [49, 14] on icon at bounding box center [45, 14] width 9 height 9
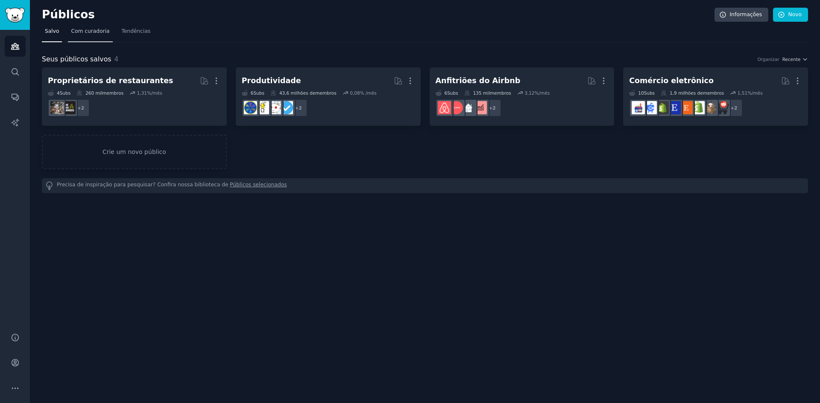
click at [94, 33] on font "Com curadoria" at bounding box center [90, 31] width 38 height 6
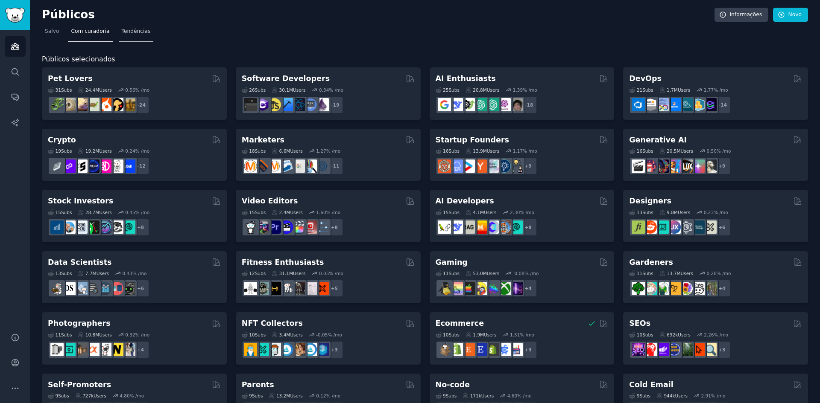
click at [132, 31] on font "Tendências" at bounding box center [136, 31] width 29 height 6
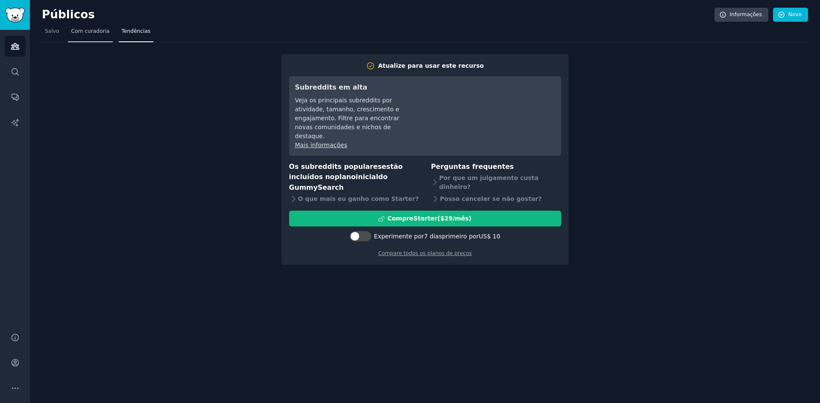
click at [93, 26] on link "Com curadoria" at bounding box center [90, 34] width 44 height 18
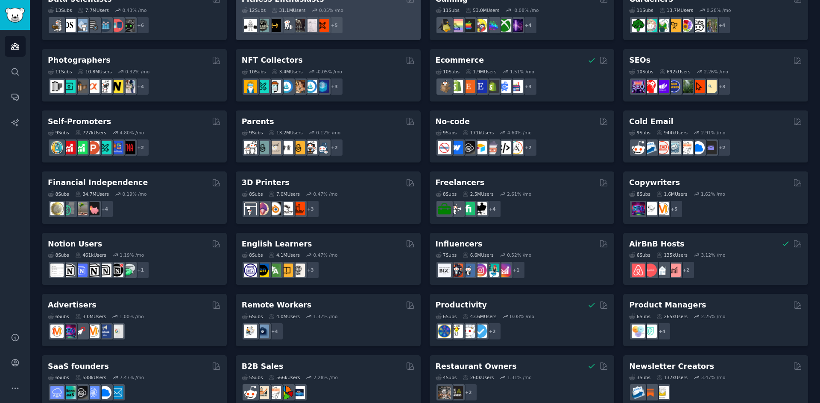
scroll to position [280, 0]
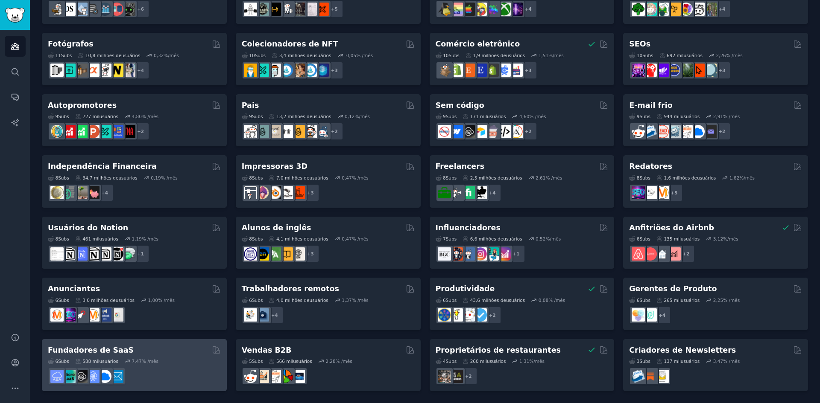
click at [163, 349] on div "Fundadores de SaaS" at bounding box center [134, 350] width 173 height 11
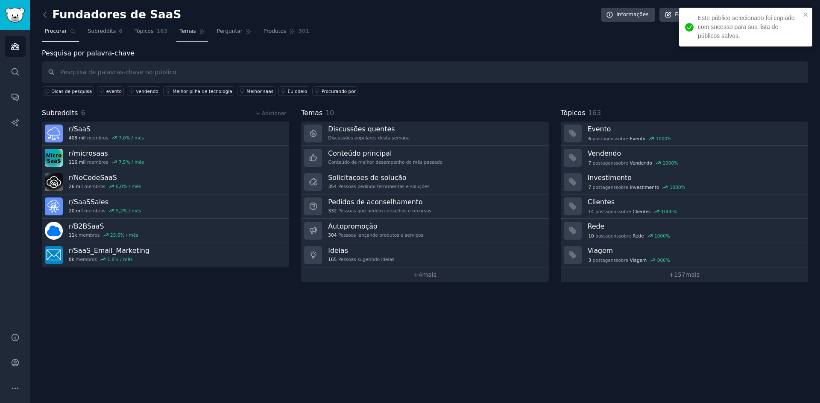
click at [179, 31] on font "Temas" at bounding box center [187, 31] width 17 height 6
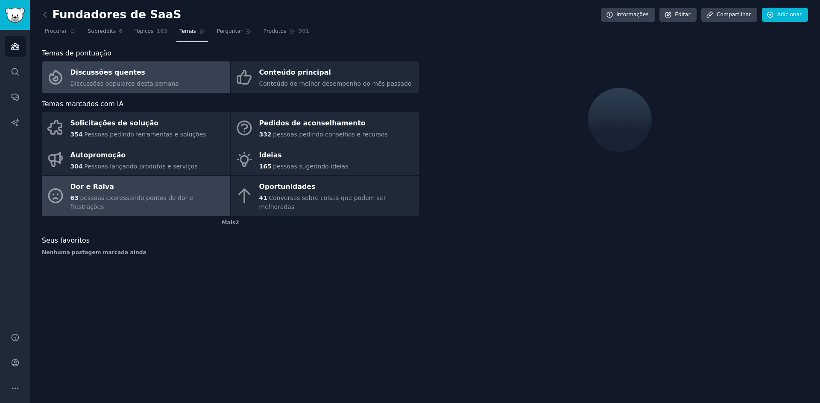
click at [168, 190] on div "Dor e Raiva" at bounding box center [147, 188] width 155 height 14
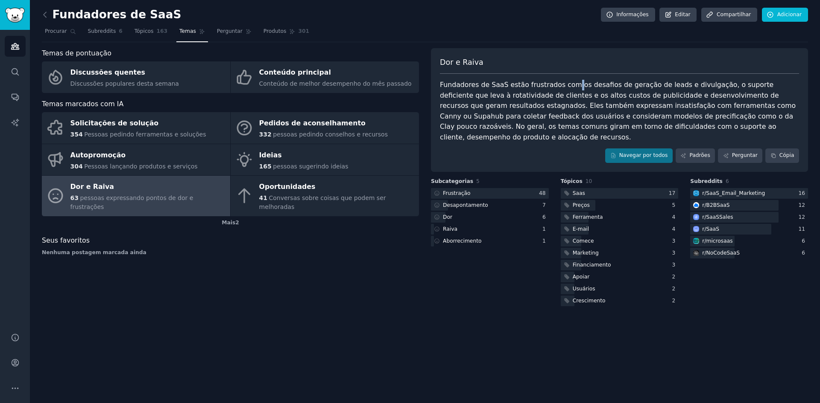
click at [566, 90] on div "Fundadores de SaaS estão frustrados com os desafios de geração de leads e divul…" at bounding box center [619, 111] width 359 height 63
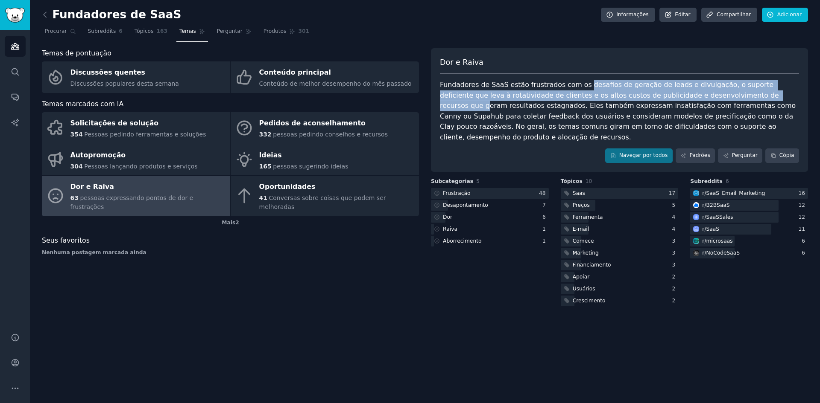
drag, startPoint x: 576, startPoint y: 83, endPoint x: 719, endPoint y: 96, distance: 143.7
click at [719, 96] on font "Fundadores de SaaS estão frustrados com os desafios de geração de leads e divul…" at bounding box center [619, 111] width 358 height 61
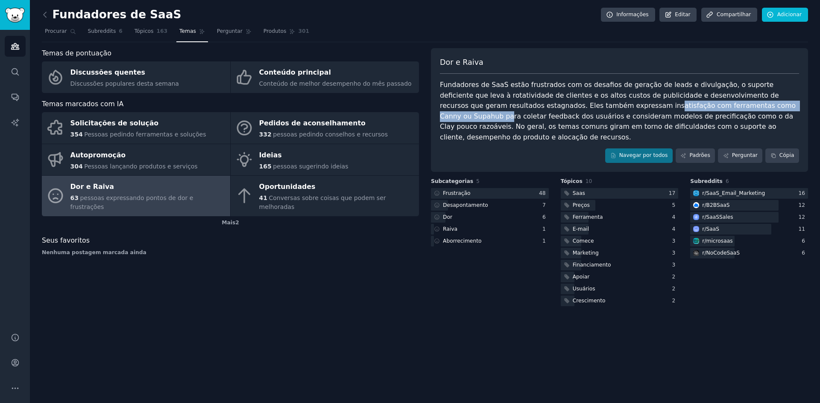
drag, startPoint x: 558, startPoint y: 108, endPoint x: 722, endPoint y: 101, distance: 164.1
click at [722, 101] on div "Fundadores de SaaS estão frustrados com os desafios de geração de leads e divul…" at bounding box center [619, 111] width 359 height 63
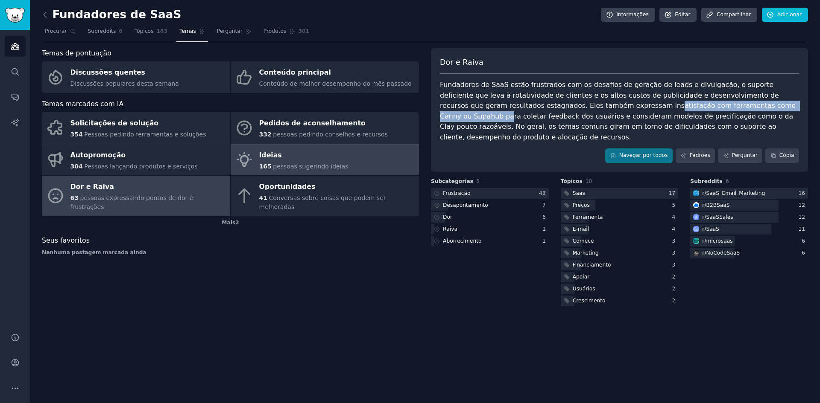
click at [328, 154] on div "Ideias" at bounding box center [303, 156] width 89 height 14
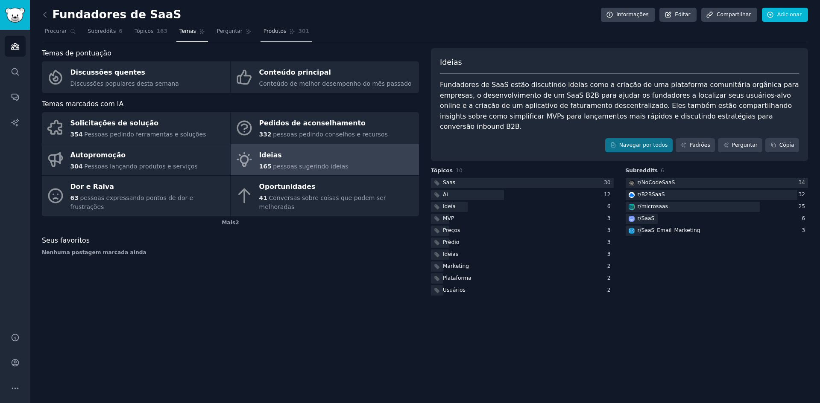
click at [263, 29] on font "Produtos" at bounding box center [274, 31] width 23 height 6
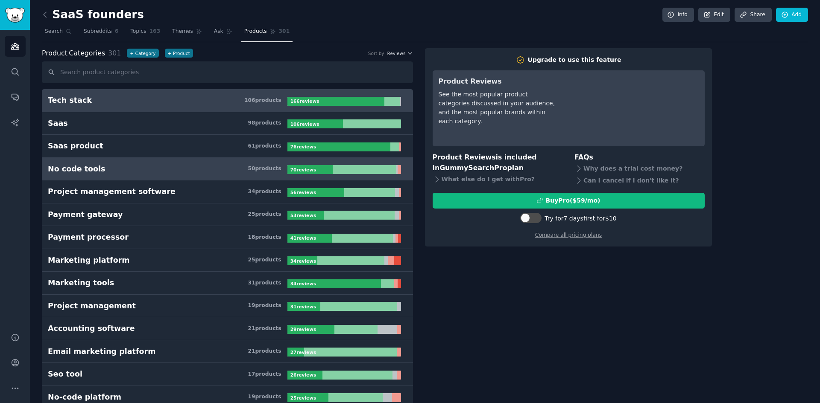
click at [127, 158] on link "No code tools 50 product s 70 review s" at bounding box center [227, 169] width 371 height 23
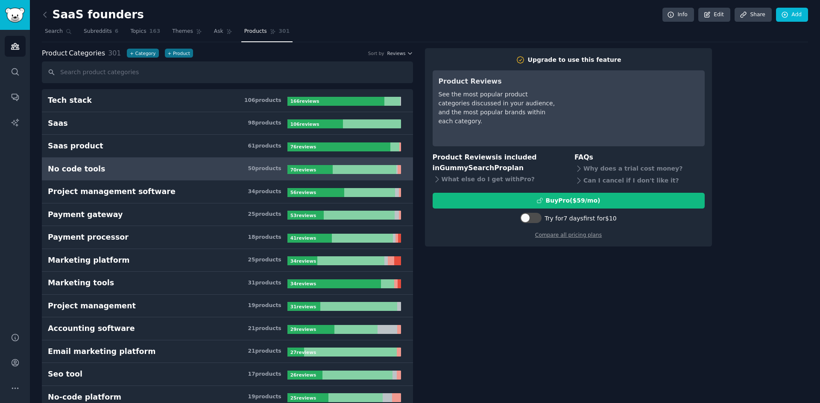
click at [132, 162] on link "No code tools 50 product s 70 review s" at bounding box center [227, 169] width 371 height 23
click at [174, 31] on span "Themes" at bounding box center [182, 32] width 21 height 8
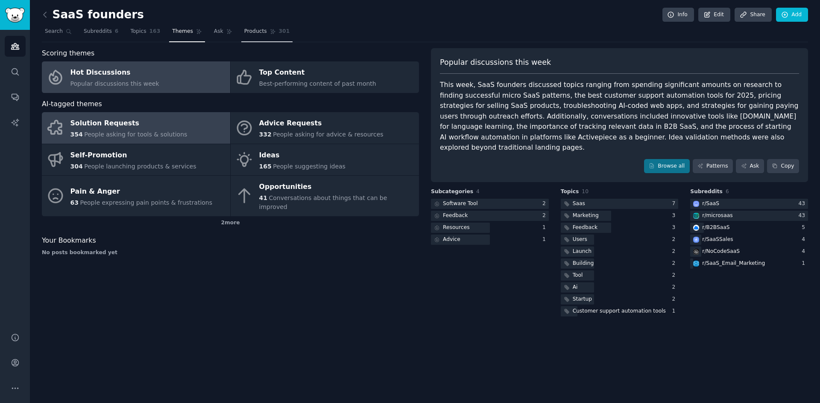
click at [148, 123] on div "Solution Requests" at bounding box center [128, 124] width 117 height 14
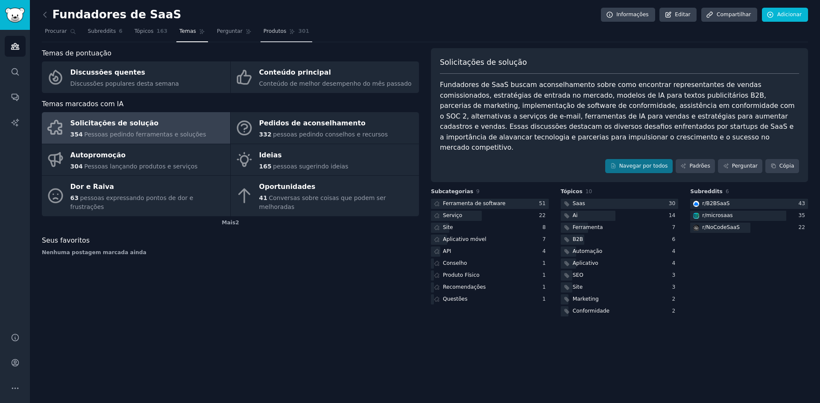
click at [364, 236] on div "Seus favoritos" at bounding box center [230, 241] width 377 height 11
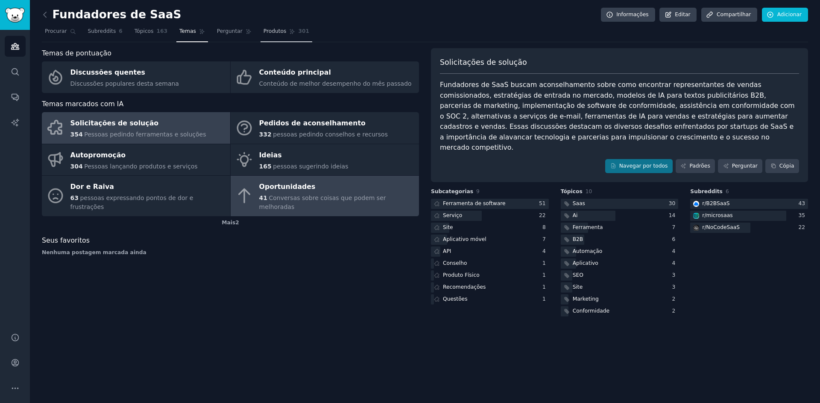
click at [356, 197] on font "Conversas sobre coisas que podem ser melhoradas" at bounding box center [322, 203] width 127 height 16
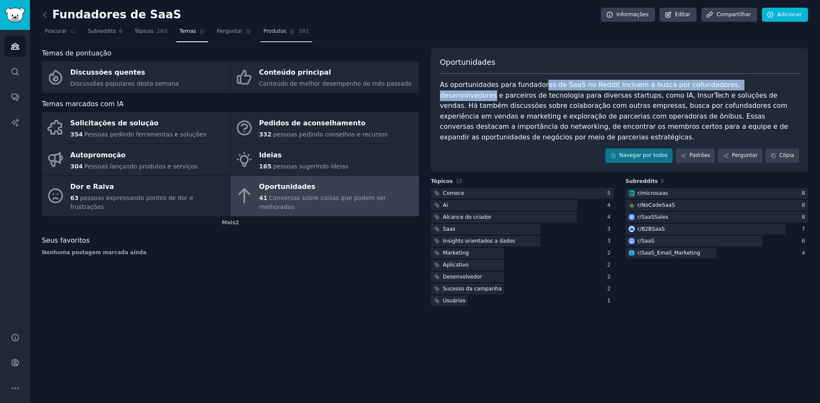
drag, startPoint x: 549, startPoint y: 83, endPoint x: 754, endPoint y: 89, distance: 205.9
click at [754, 89] on div "As oportunidades para fundadores de SaaS no Reddit incluem a busca por cofundad…" at bounding box center [619, 111] width 359 height 63
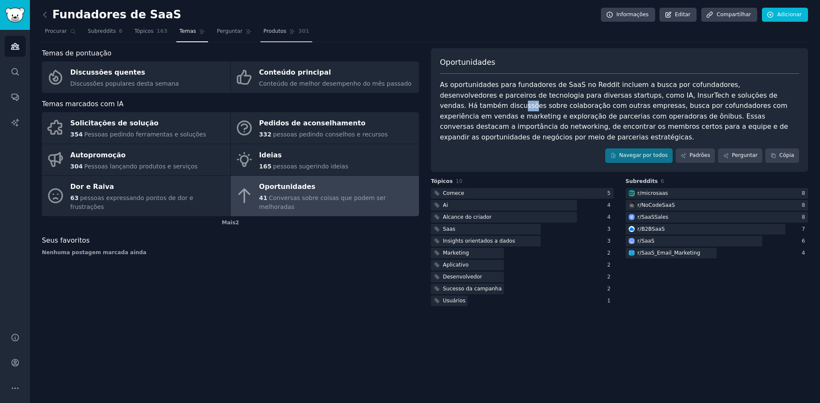
drag, startPoint x: 736, startPoint y: 91, endPoint x: 724, endPoint y: 100, distance: 15.3
click at [724, 100] on div "As oportunidades para fundadores de SaaS no Reddit incluem a busca por cofundad…" at bounding box center [619, 111] width 359 height 63
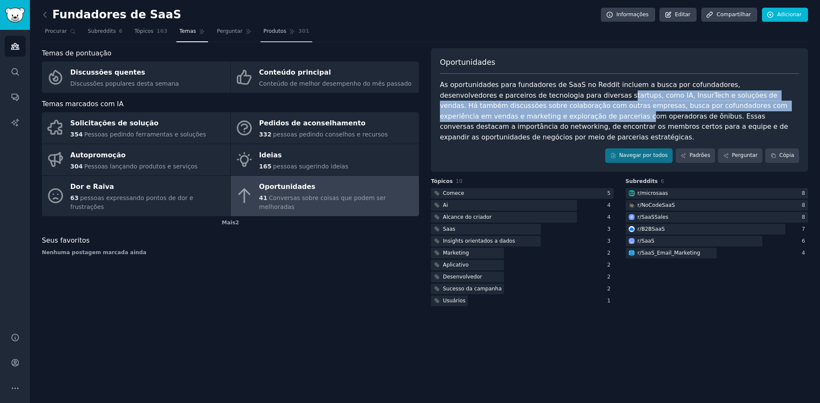
drag, startPoint x: 526, startPoint y: 99, endPoint x: 781, endPoint y: 109, distance: 255.1
click at [781, 109] on font "As oportunidades para fundadores de SaaS no Reddit incluem a busca por cofundad…" at bounding box center [615, 111] width 350 height 61
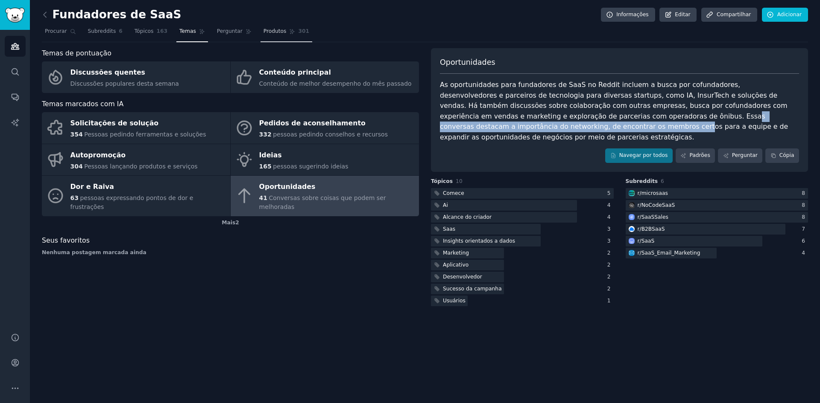
drag, startPoint x: 521, startPoint y: 116, endPoint x: 765, endPoint y: 120, distance: 244.2
click at [765, 120] on font "As oportunidades para fundadores de SaaS no Reddit incluem a busca por cofundad…" at bounding box center [615, 111] width 350 height 61
click at [470, 188] on div at bounding box center [522, 193] width 183 height 11
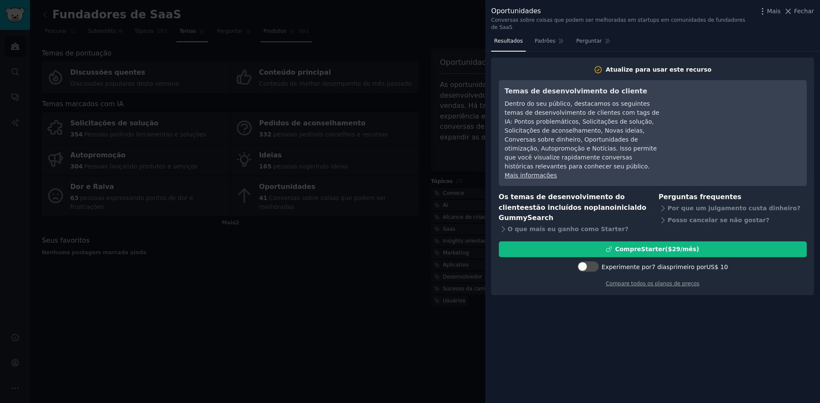
click at [451, 212] on div at bounding box center [410, 201] width 820 height 403
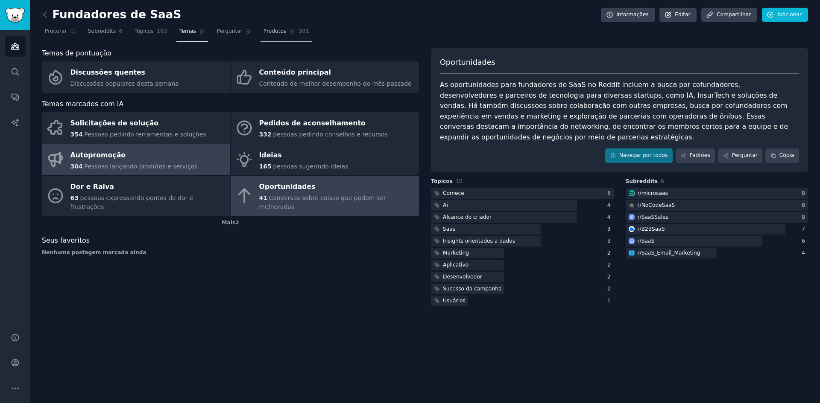
click at [198, 170] on link "Autopromoção 304 Pessoas lançando produtos e serviços" at bounding box center [136, 160] width 188 height 32
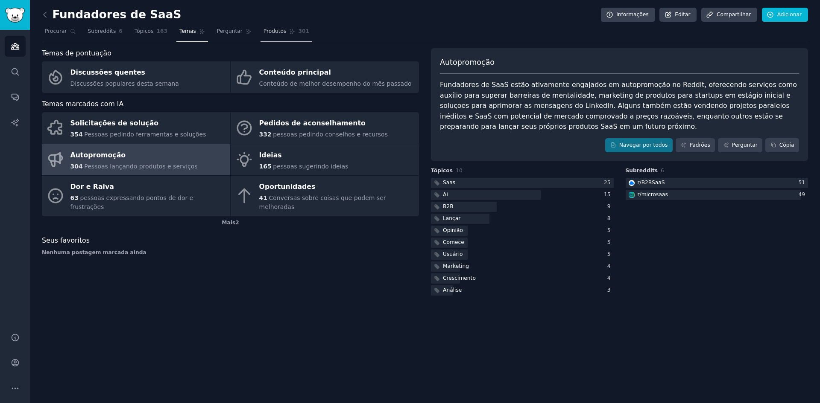
click at [465, 321] on div "Fundadores de SaaS Informações Editar Compartilhar Adicionar Procurar Subreddit…" at bounding box center [425, 201] width 790 height 403
click at [44, 17] on icon at bounding box center [45, 14] width 9 height 9
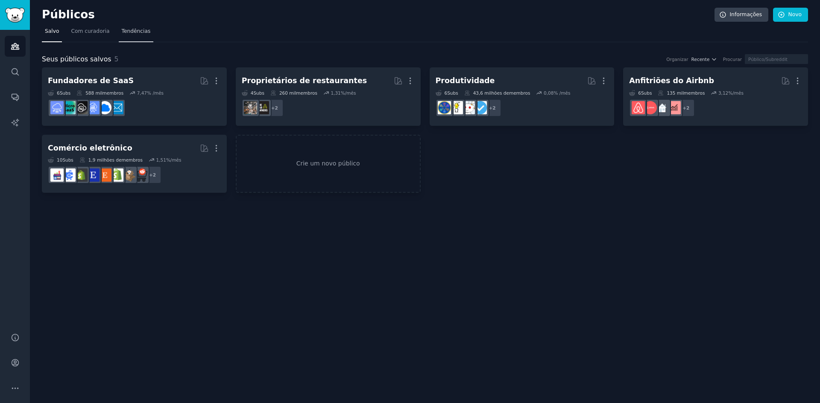
click at [122, 29] on font "Tendências" at bounding box center [136, 31] width 29 height 6
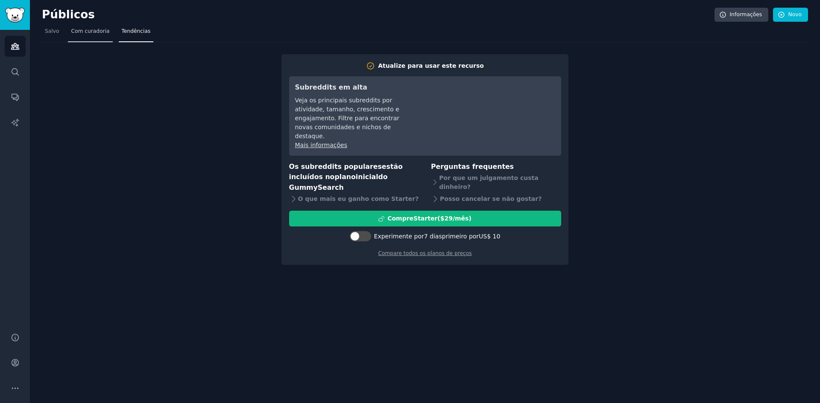
click at [101, 29] on font "Com curadoria" at bounding box center [90, 31] width 38 height 6
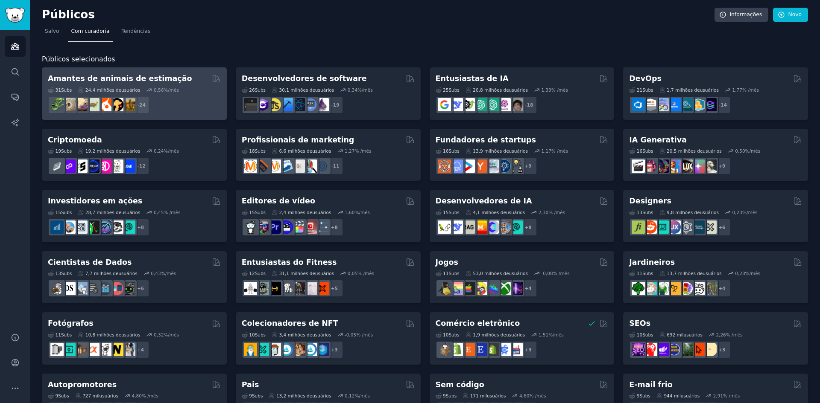
click at [163, 77] on font "Amantes de animais de estimação" at bounding box center [120, 78] width 144 height 9
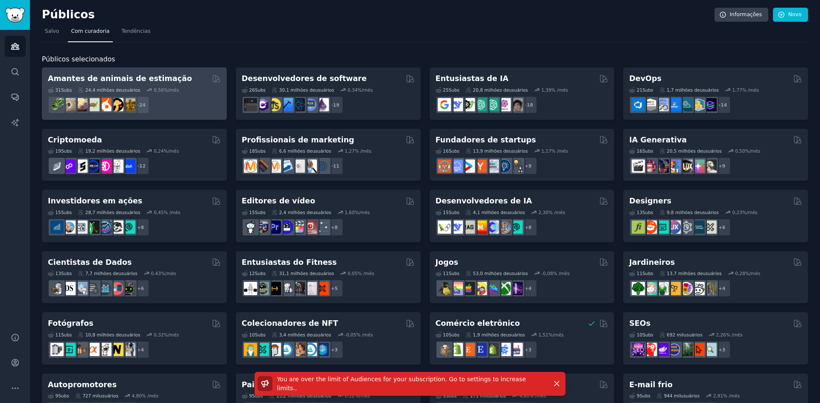
click at [151, 76] on font "Amantes de animais de estimação" at bounding box center [120, 78] width 144 height 9
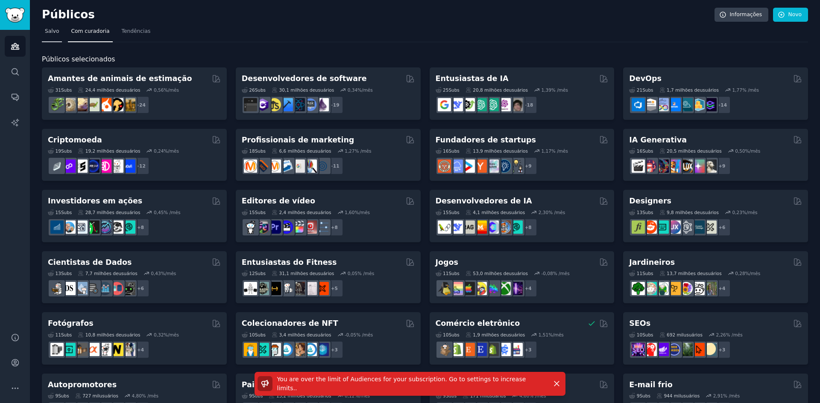
click at [53, 32] on font "Salvo" at bounding box center [52, 31] width 14 height 6
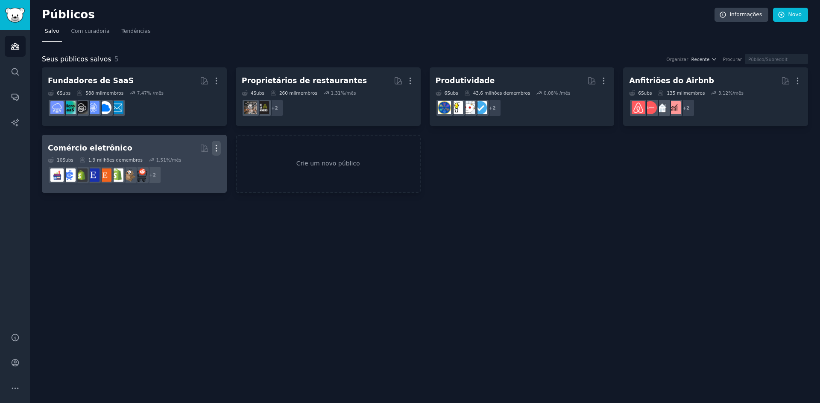
click at [219, 151] on icon "button" at bounding box center [216, 148] width 9 height 9
click at [194, 164] on p "Delete" at bounding box center [193, 166] width 20 height 9
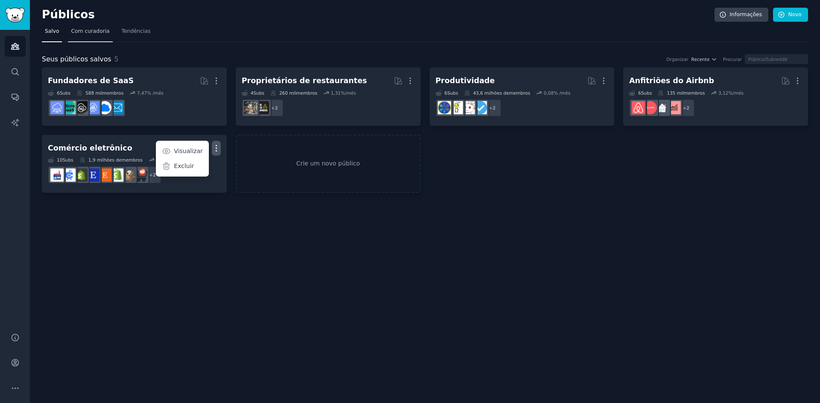
click at [88, 32] on font "Com curadoria" at bounding box center [90, 31] width 38 height 6
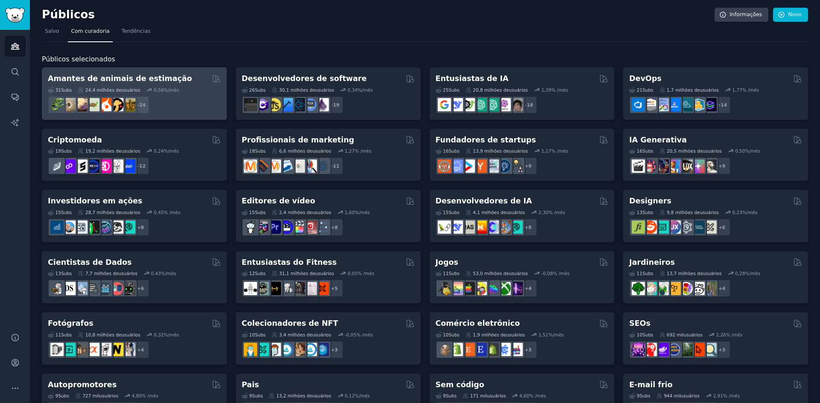
click at [156, 85] on div "31 Subs ​ 24,4 milhões de usuários 0,56 %/mês r/DogBreeds101, r/Dogowners, r/Do…" at bounding box center [134, 99] width 173 height 30
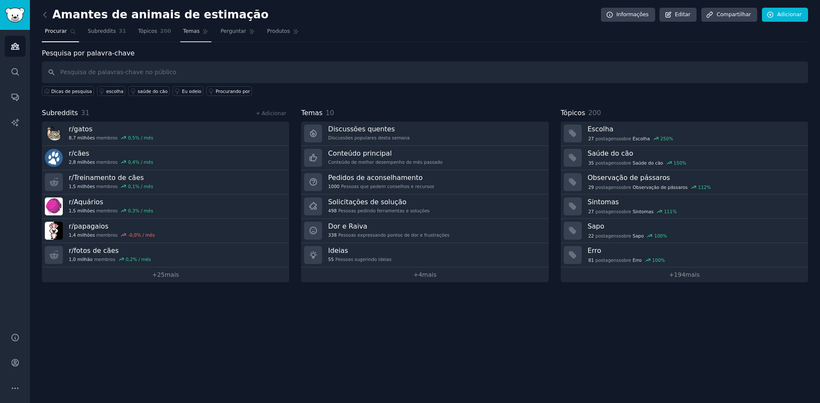
click at [186, 32] on font "Temas" at bounding box center [191, 31] width 17 height 6
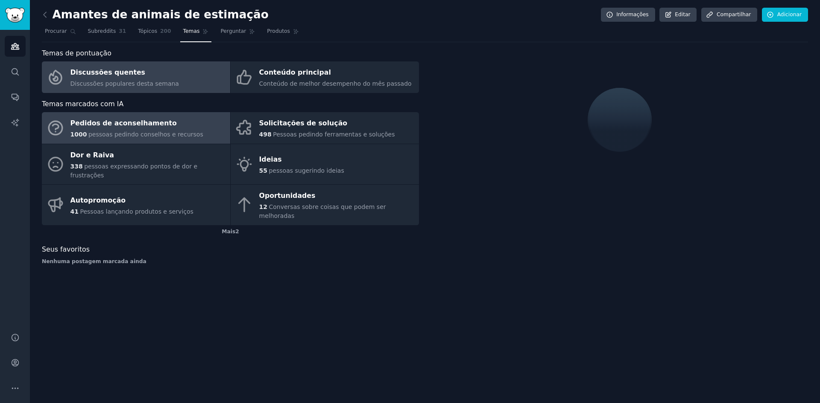
click at [129, 124] on font "Pedidos de aconselhamento" at bounding box center [123, 123] width 106 height 8
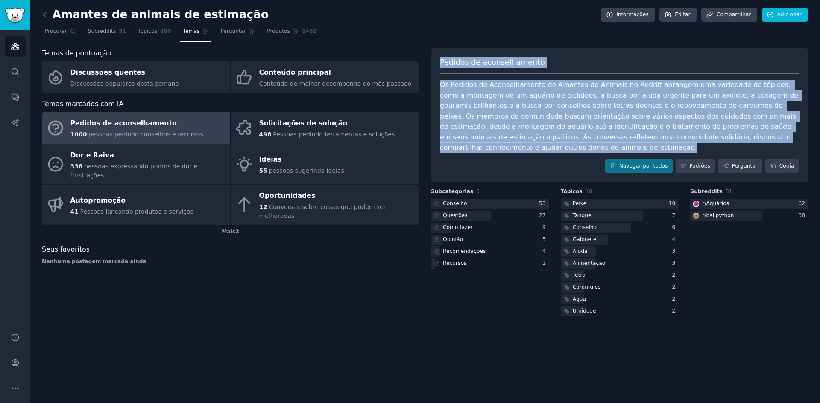
drag, startPoint x: 441, startPoint y: 62, endPoint x: 780, endPoint y: 138, distance: 347.9
click at [780, 138] on div "Pedidos de aconselhamento Os Pedidos de Aconselhamento de Amantes de Animais no…" at bounding box center [619, 115] width 377 height 134
copy div "Pedidos de aconselhamento Os Pedidos de Aconselhamento de Amantes de Animais no…"
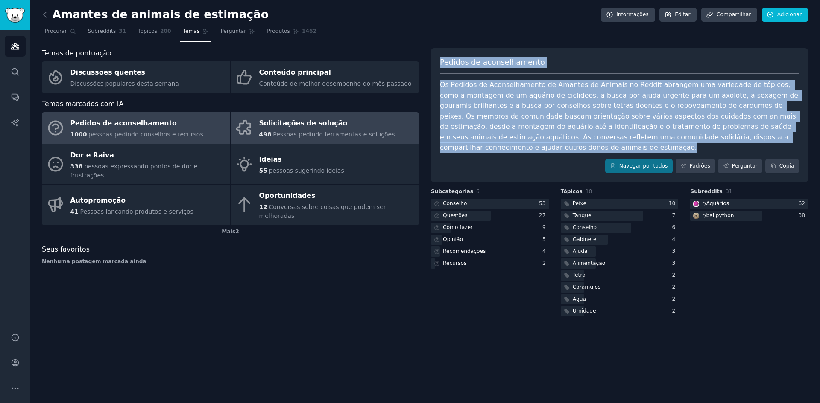
click at [307, 112] on link "Solicitações de solução 498 Pessoas pedindo ferramentas e soluções" at bounding box center [325, 128] width 188 height 32
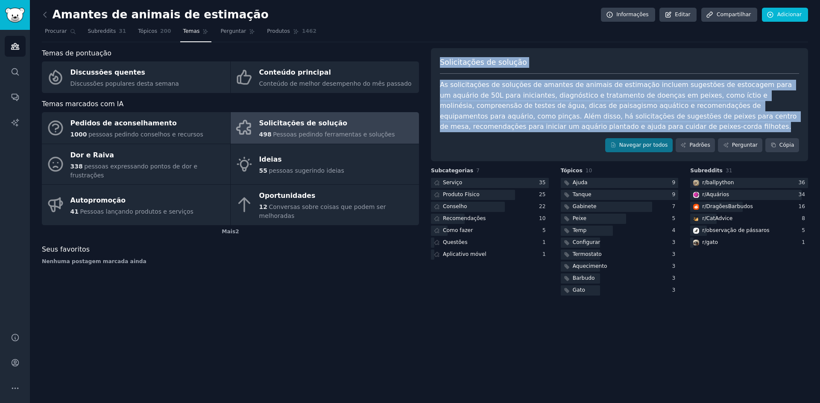
drag, startPoint x: 440, startPoint y: 60, endPoint x: 541, endPoint y: 125, distance: 120.2
click at [541, 125] on div "Solicitações de solução As solicitações de soluções de amantes de animais de es…" at bounding box center [619, 105] width 377 height 114
copy div "Solicitações de solução As solicitações de soluções de amantes de animais de es…"
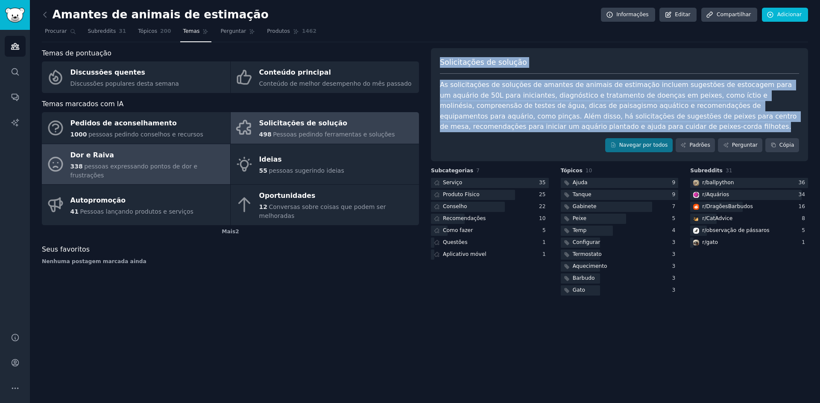
click at [166, 154] on div "Dor e Raiva" at bounding box center [147, 156] width 155 height 14
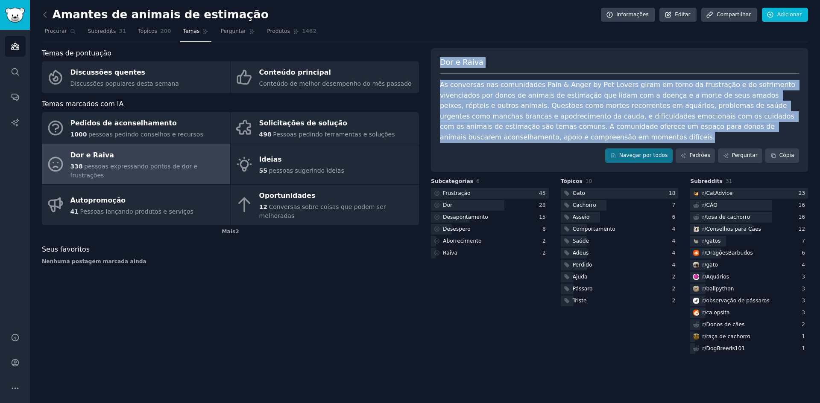
drag, startPoint x: 439, startPoint y: 61, endPoint x: 797, endPoint y: 127, distance: 363.9
click at [797, 127] on div "Dor e Raiva As conversas nas comunidades Pain & Anger by Pet Lovers giram em to…" at bounding box center [619, 110] width 377 height 124
copy div "Dor e Raiva As conversas nas comunidades Pain & Anger by Pet Lovers giram em to…"
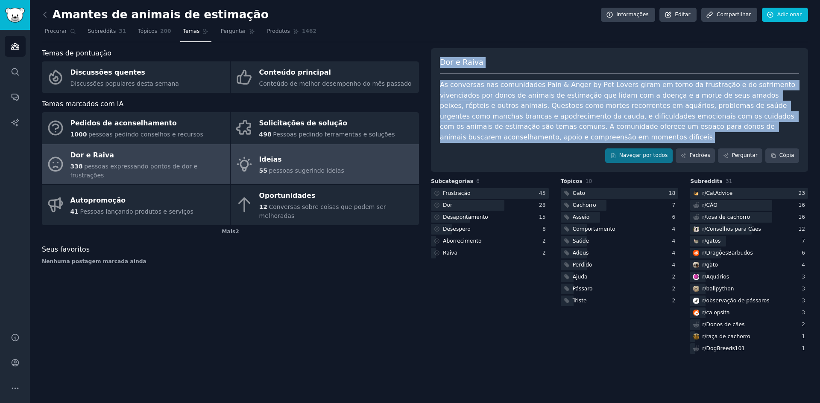
click at [298, 147] on link "Ideias 55 pessoas sugerindo ideias" at bounding box center [325, 164] width 188 height 41
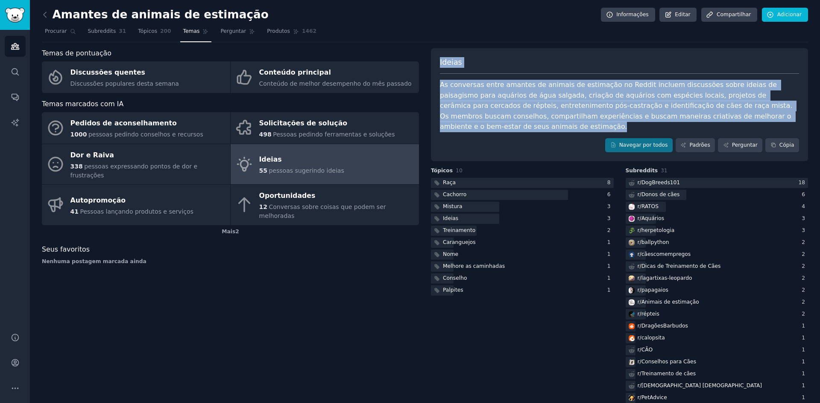
drag, startPoint x: 437, startPoint y: 61, endPoint x: 782, endPoint y: 117, distance: 349.1
click at [782, 117] on div "Ideias As conversas entre amantes de animais de estimação no Reddit incluem dis…" at bounding box center [619, 105] width 377 height 114
copy div "Ideias As conversas entre amantes de animais de estimação no Reddit incluem dis…"
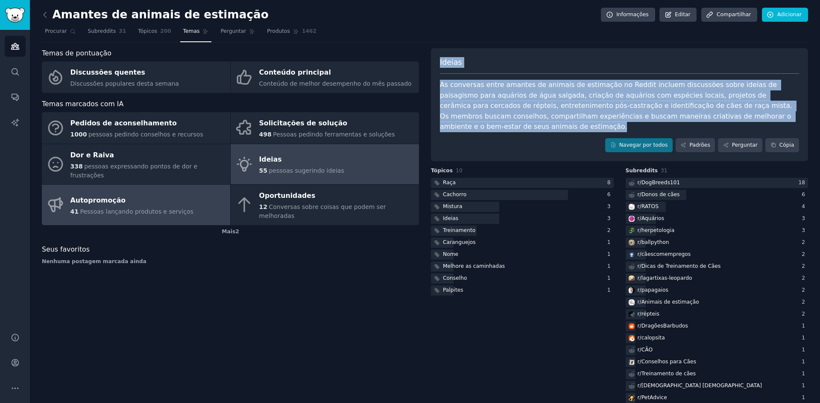
click at [185, 190] on link "Autopromoção 41 Pessoas lançando produtos e serviços" at bounding box center [136, 205] width 188 height 41
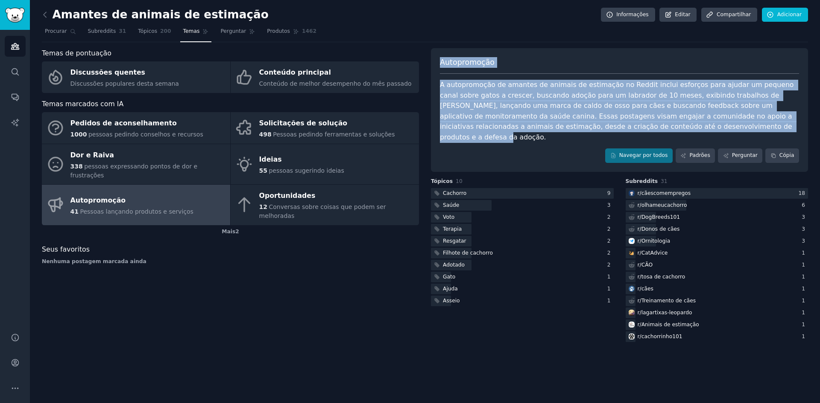
drag, startPoint x: 442, startPoint y: 64, endPoint x: 609, endPoint y: 129, distance: 179.7
click at [609, 129] on div "Autopromoção A autopromoção de amantes de animais de estimação no Reddit inclui…" at bounding box center [619, 110] width 377 height 124
copy div "Autopromoção A autopromoção de amantes de animais de estimação no Reddit inclui…"
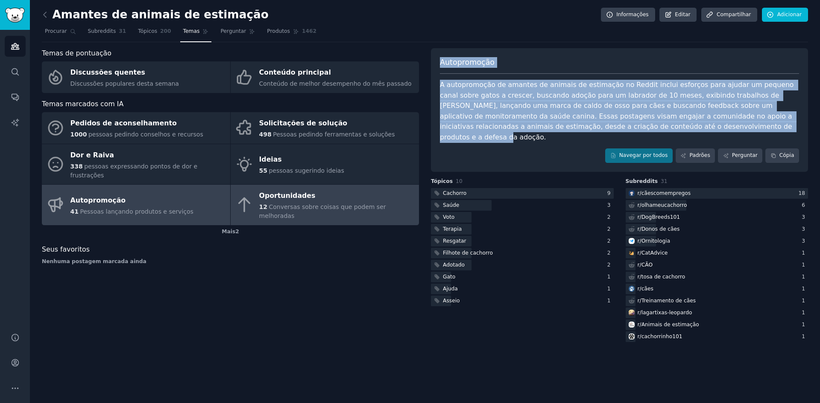
click at [317, 204] on font "Conversas sobre coisas que podem ser melhoradas" at bounding box center [322, 212] width 127 height 16
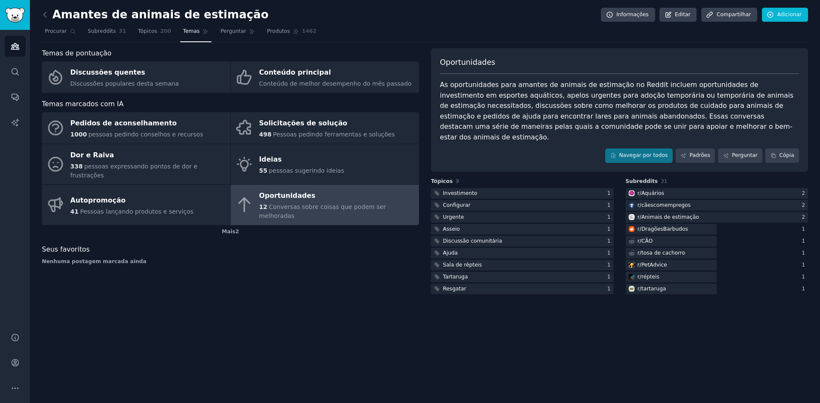
click at [438, 61] on div "Oportunidades As oportunidades para amantes de animais de estimação no Reddit i…" at bounding box center [619, 110] width 377 height 124
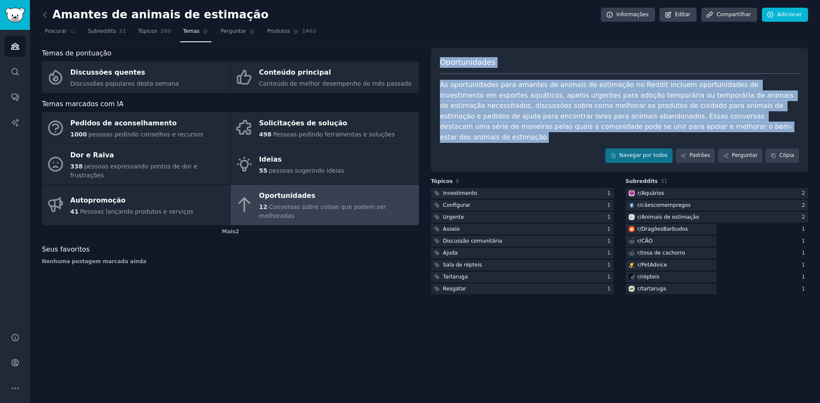
drag, startPoint x: 441, startPoint y: 61, endPoint x: 618, endPoint y: 128, distance: 189.7
click at [618, 128] on div "Oportunidades As oportunidades para amantes de animais de estimação no Reddit i…" at bounding box center [619, 110] width 377 height 124
copy div "Oportunidades As oportunidades para amantes de animais de estimação no Reddit i…"
click at [45, 13] on icon at bounding box center [45, 14] width 3 height 5
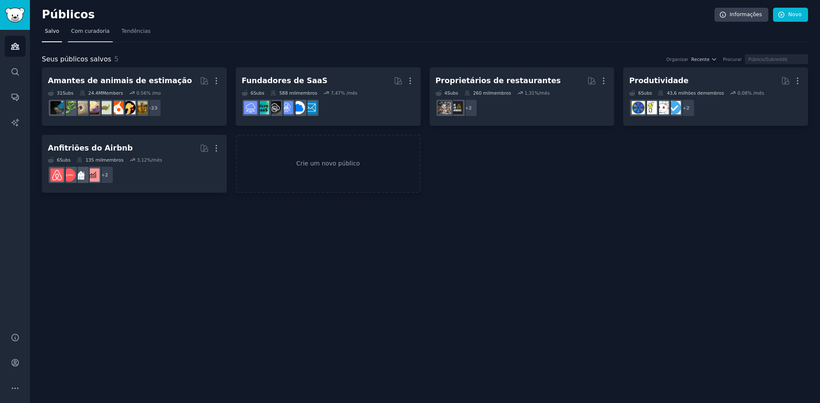
click at [80, 30] on font "Com curadoria" at bounding box center [90, 31] width 38 height 6
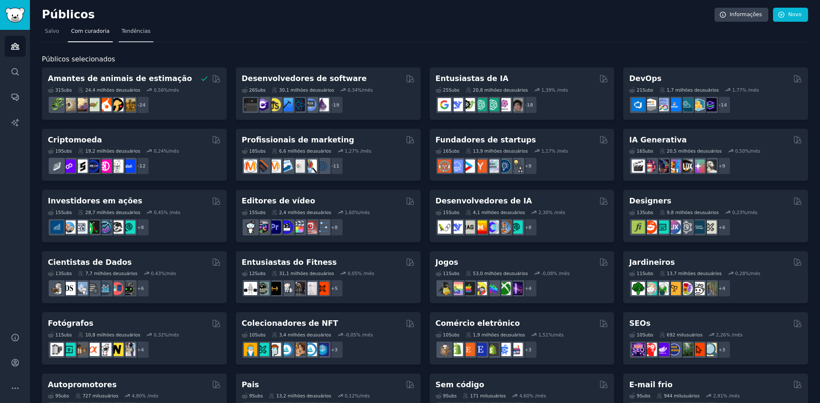
click at [133, 32] on font "Tendências" at bounding box center [136, 31] width 29 height 6
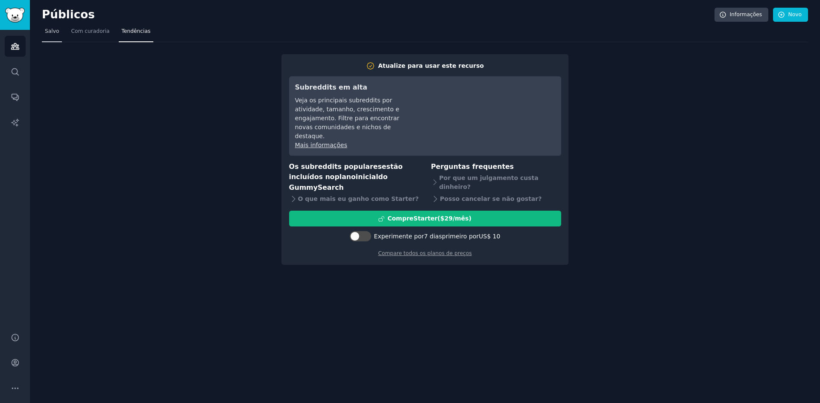
click at [56, 27] on link "Salvo" at bounding box center [52, 34] width 20 height 18
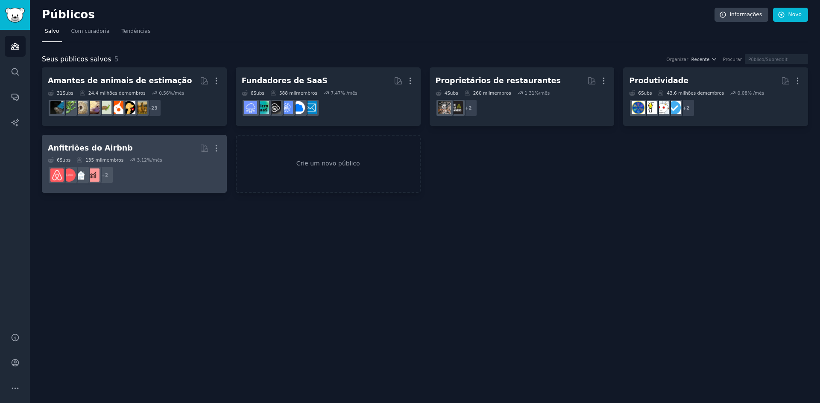
click at [136, 145] on h2 "Anfitriões do Airbnb Mais" at bounding box center [134, 148] width 173 height 15
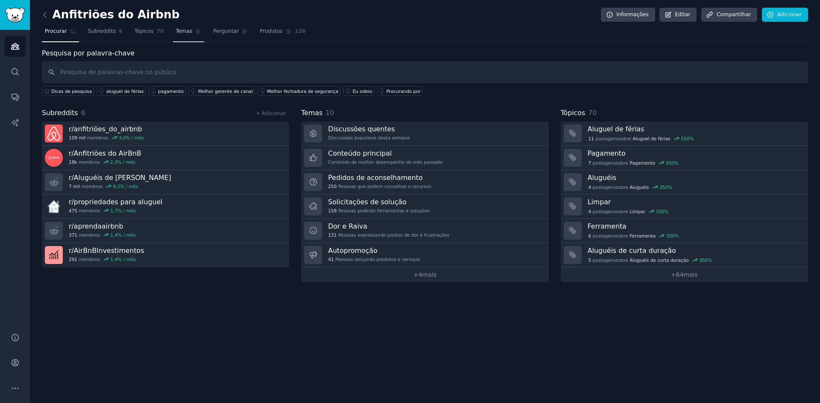
click at [184, 26] on link "Temas" at bounding box center [189, 34] width 32 height 18
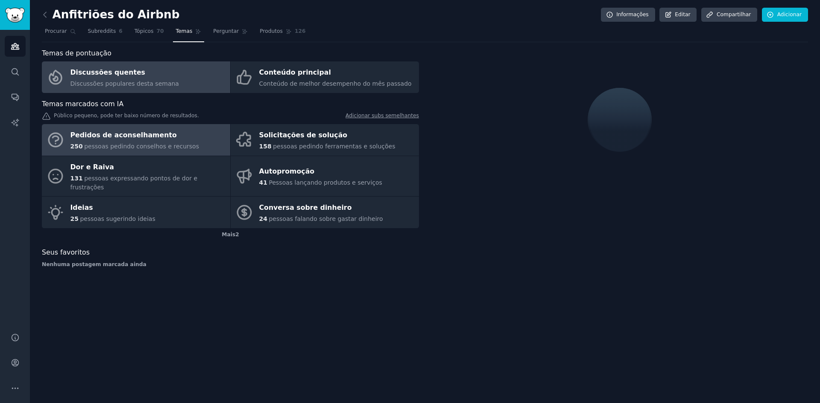
click at [158, 134] on font "Pedidos de aconselhamento" at bounding box center [123, 135] width 106 height 8
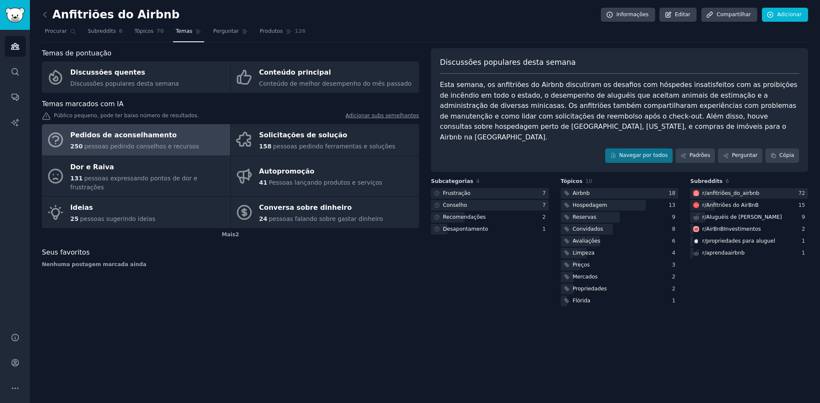
click at [438, 59] on div "Discussões populares desta semana Esta semana, os anfitriões do Airbnb discutir…" at bounding box center [619, 110] width 377 height 124
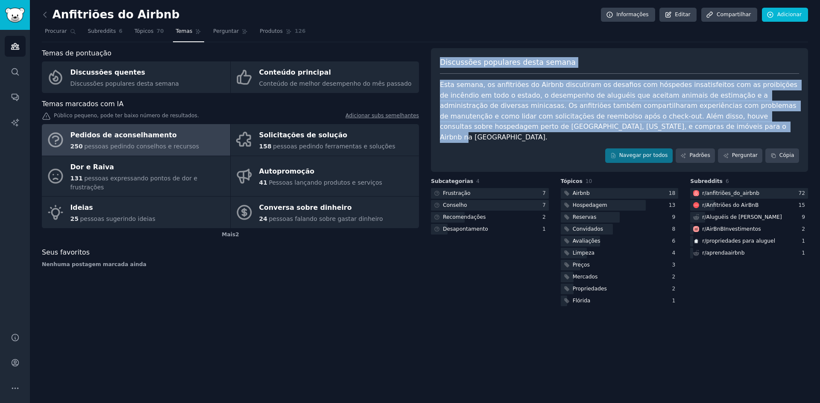
drag, startPoint x: 441, startPoint y: 61, endPoint x: 608, endPoint y: 128, distance: 180.0
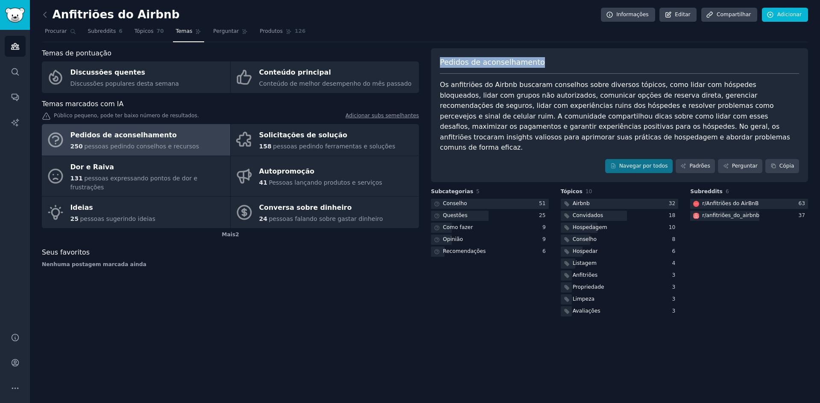
copy div "Discussões populares desta semana Esta semana, os anfitriões do Airbnb discutir…"
click at [556, 122] on div "Os anfitriões do Airbnb buscaram conselhos sobre diversos tópicos, como lidar c…" at bounding box center [619, 116] width 359 height 73
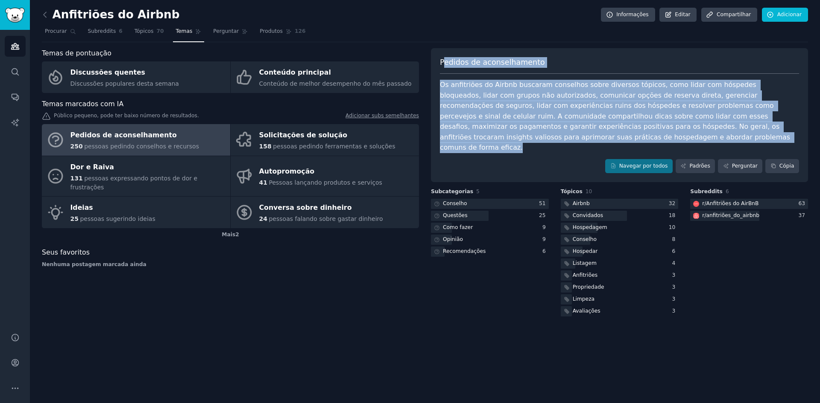
drag, startPoint x: 555, startPoint y: 140, endPoint x: 445, endPoint y: 53, distance: 141.0
click at [445, 53] on div "Pedidos de aconselhamento Os anfitriões do Airbnb buscaram conselhos sobre dive…" at bounding box center [619, 115] width 377 height 134
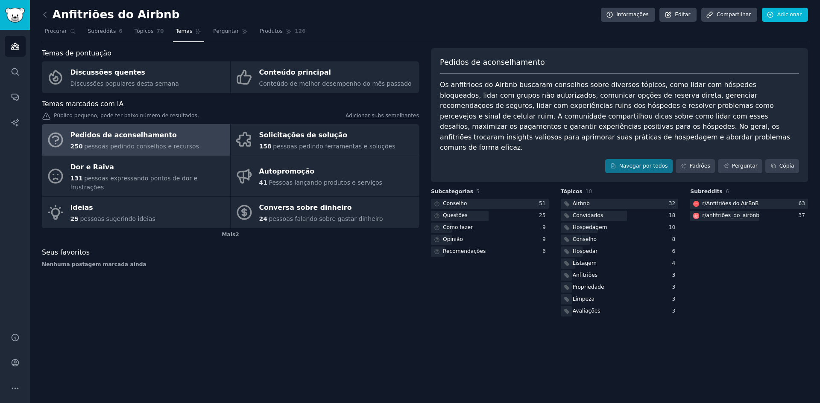
click at [143, 10] on font "Anfitriões do Airbnb" at bounding box center [116, 14] width 127 height 13
copy div "Anfitriões do Airbnb"
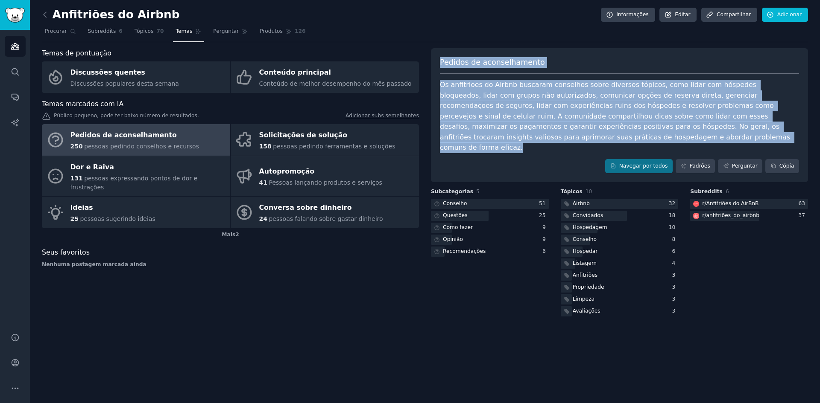
drag, startPoint x: 539, startPoint y: 133, endPoint x: 436, endPoint y: 57, distance: 127.3
click at [436, 57] on div "Pedidos de aconselhamento Os anfitriões do Airbnb buscaram conselhos sobre dive…" at bounding box center [619, 115] width 377 height 134
copy div "Pedidos de aconselhamento Os anfitriões do Airbnb buscaram conselhos sobre dive…"
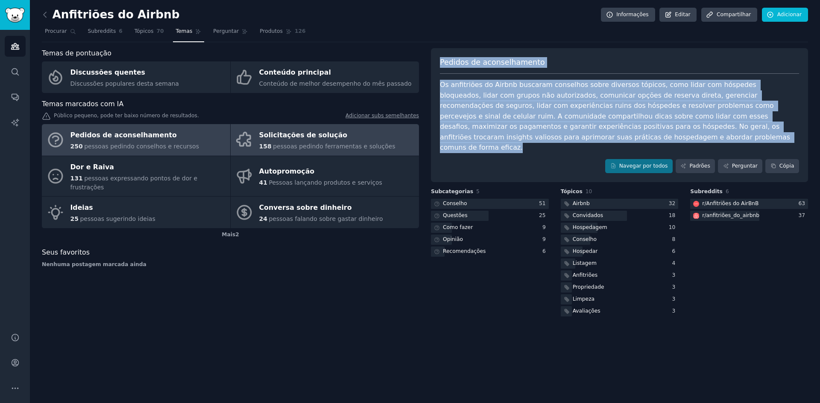
click at [281, 125] on link "Solicitações de solução 158 pessoas pedindo ferramentas e soluções" at bounding box center [325, 140] width 188 height 32
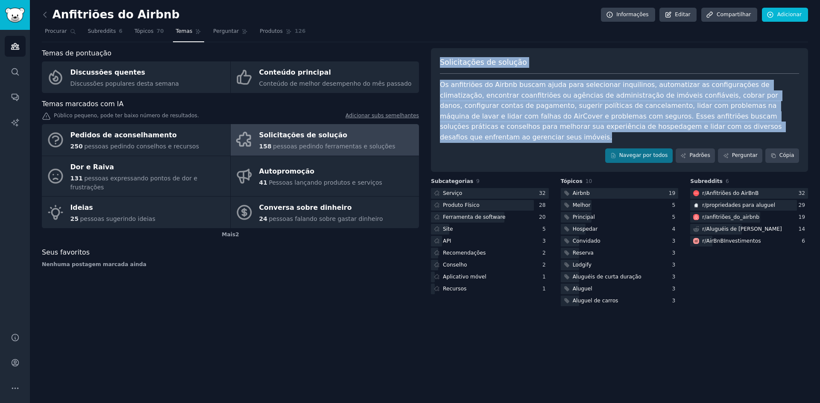
drag, startPoint x: 656, startPoint y: 126, endPoint x: 441, endPoint y: 56, distance: 226.2
click at [441, 56] on div "Solicitações de solução Os anfitriões do Airbnb buscam ajuda para selecionar in…" at bounding box center [619, 110] width 377 height 124
copy div "Solicitações de solução Os anfitriões do Airbnb buscam ajuda para selecionar in…"
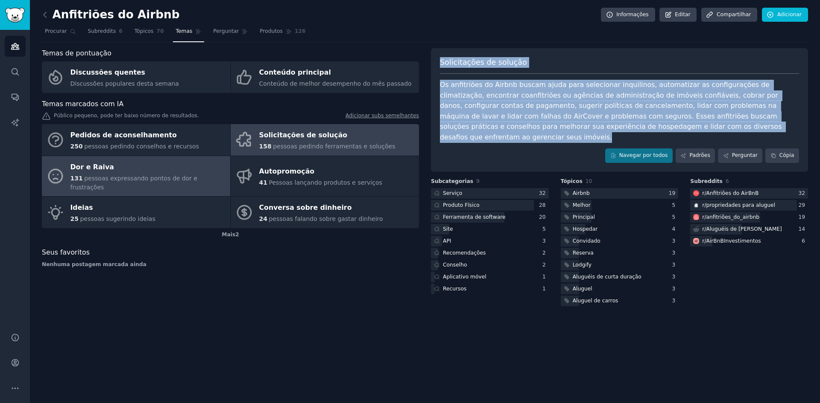
click at [145, 168] on div "Dor e Raiva" at bounding box center [147, 168] width 155 height 14
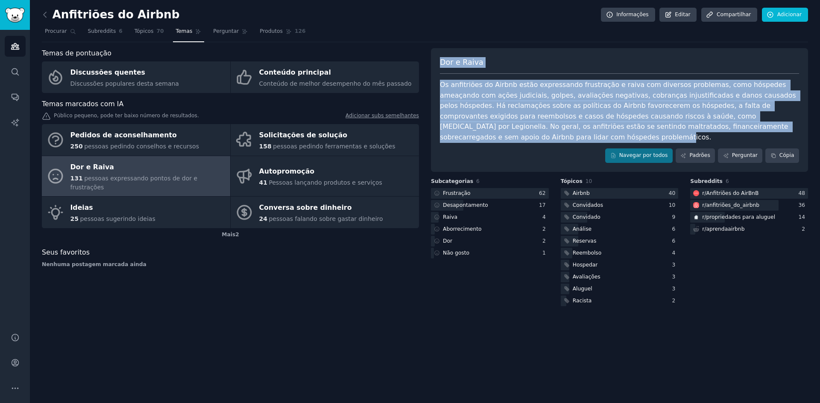
drag, startPoint x: 774, startPoint y: 126, endPoint x: 441, endPoint y: 61, distance: 340.2
click at [441, 61] on div "Dor e Raiva Os anfitriões do Airbnb estão expressando frustração e raiva com di…" at bounding box center [619, 110] width 377 height 124
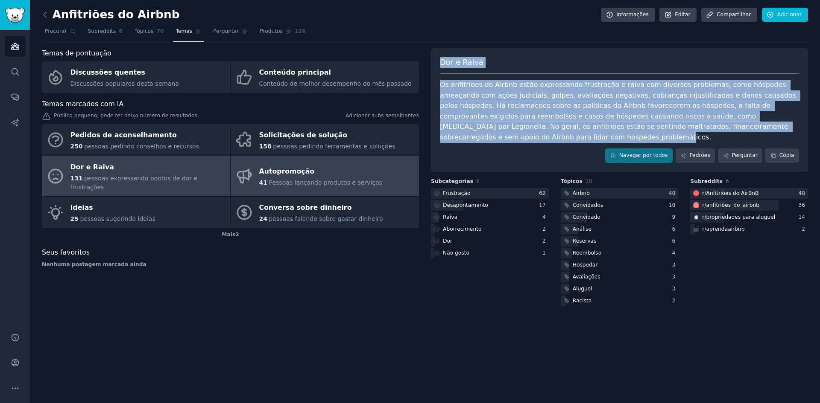
click at [289, 179] on font "Pessoas lançando produtos e serviços" at bounding box center [325, 182] width 113 height 7
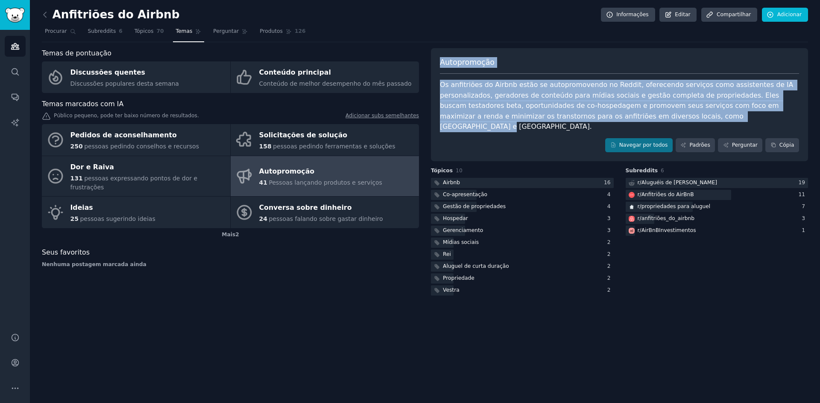
drag, startPoint x: 672, startPoint y: 119, endPoint x: 441, endPoint y: 66, distance: 237.1
click at [441, 66] on div "Autopromoção Os anfitriões do Airbnb estão se autopromovendo no Reddit, oferece…" at bounding box center [619, 105] width 377 height 114
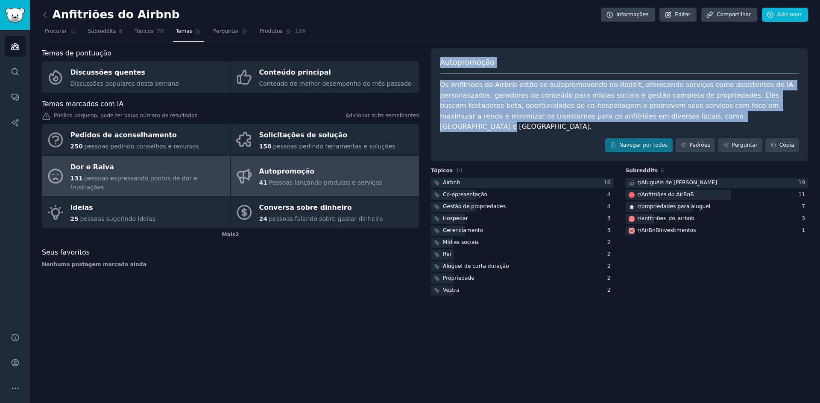
click at [176, 185] on link "Dor e Raiva 131 pessoas expressando pontos de dor e frustrações" at bounding box center [136, 176] width 188 height 41
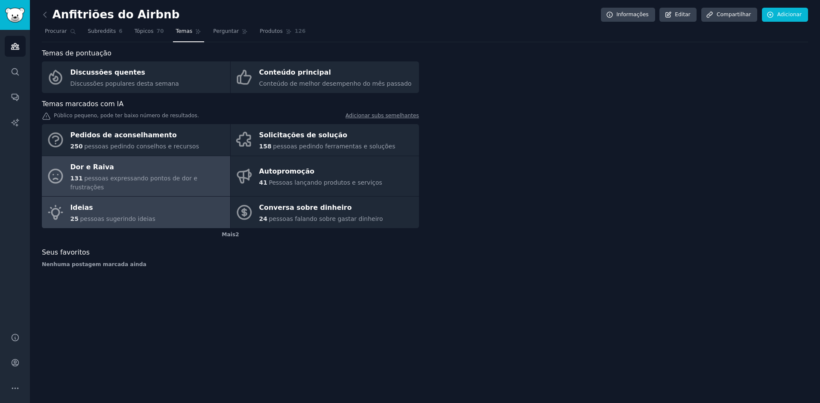
click at [169, 199] on link "Ideias 25 pessoas sugerindo ideias" at bounding box center [136, 213] width 188 height 32
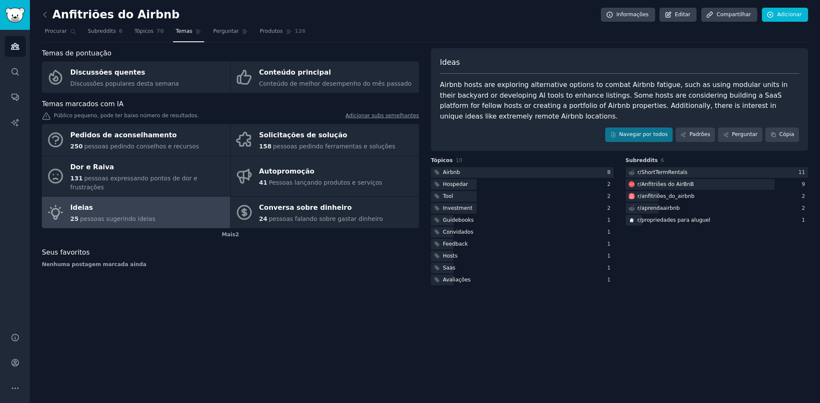
drag, startPoint x: 695, startPoint y: 126, endPoint x: 438, endPoint y: 61, distance: 264.8
click at [438, 61] on div "Ideas Airbnb hosts are exploring alternative options to combat Airbnb fatigue, …" at bounding box center [619, 99] width 377 height 103
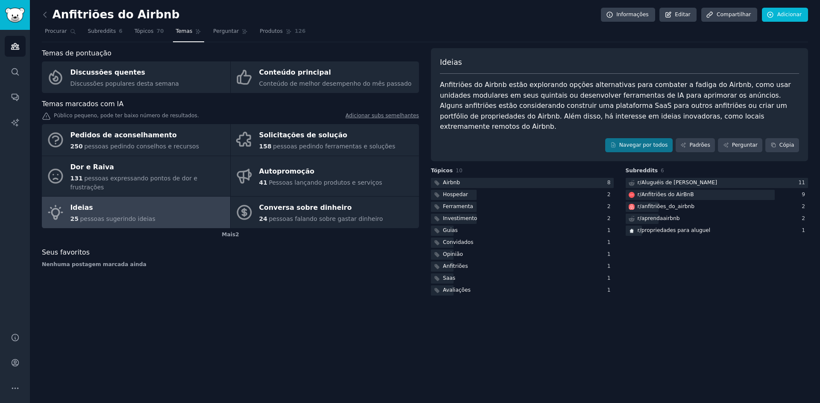
click at [678, 124] on div "Ideias Anfitriões do Airbnb estão explorando opções alternativas para combater …" at bounding box center [619, 105] width 377 height 114
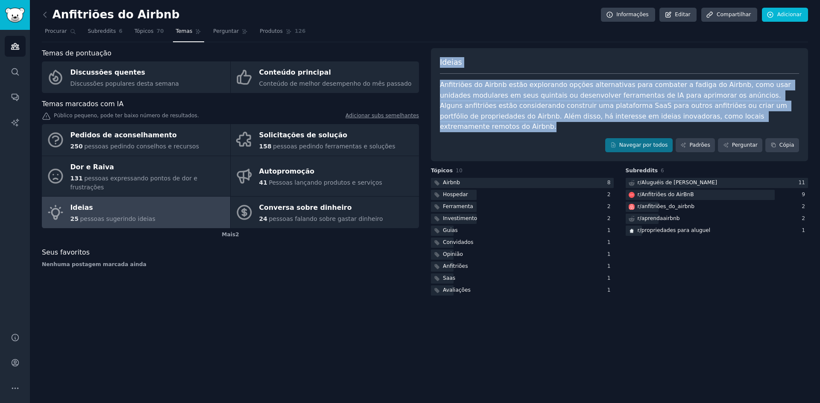
drag, startPoint x: 723, startPoint y: 117, endPoint x: 430, endPoint y: 69, distance: 296.8
click at [430, 69] on div "Temas de pontuação Discussões quentes Discussões populares desta semana Conteúd…" at bounding box center [425, 172] width 766 height 249
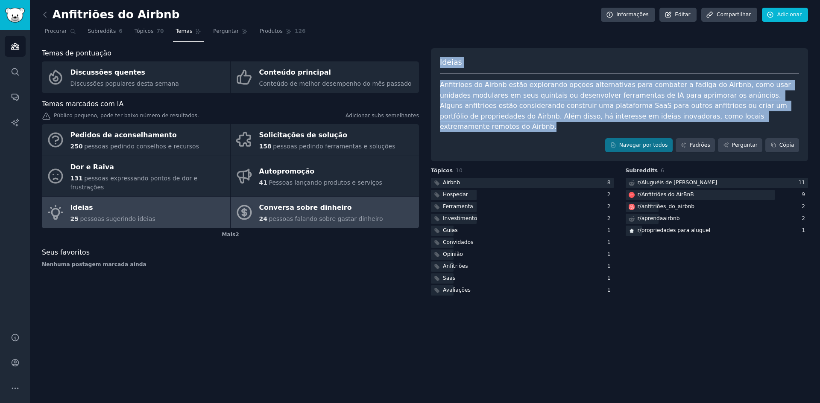
click at [334, 204] on font "Conversa sobre dinheiro" at bounding box center [305, 208] width 93 height 8
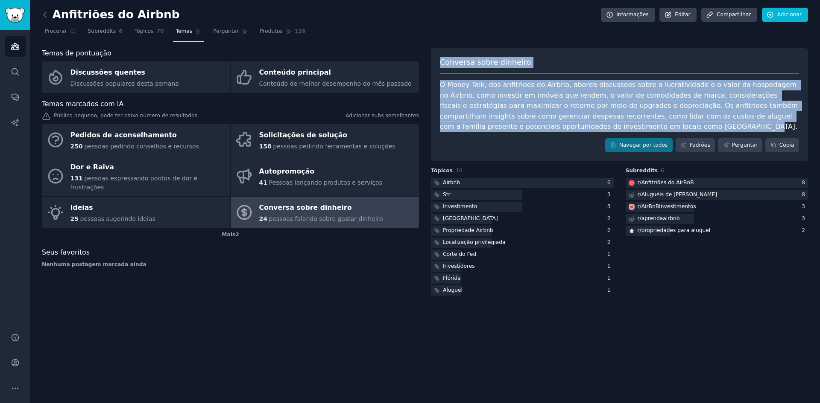
drag, startPoint x: 612, startPoint y: 127, endPoint x: 427, endPoint y: 59, distance: 196.7
click at [427, 59] on div "Temas de pontuação Discussões quentes Discussões populares desta semana Conteúd…" at bounding box center [425, 172] width 766 height 249
